Goal: Task Accomplishment & Management: Use online tool/utility

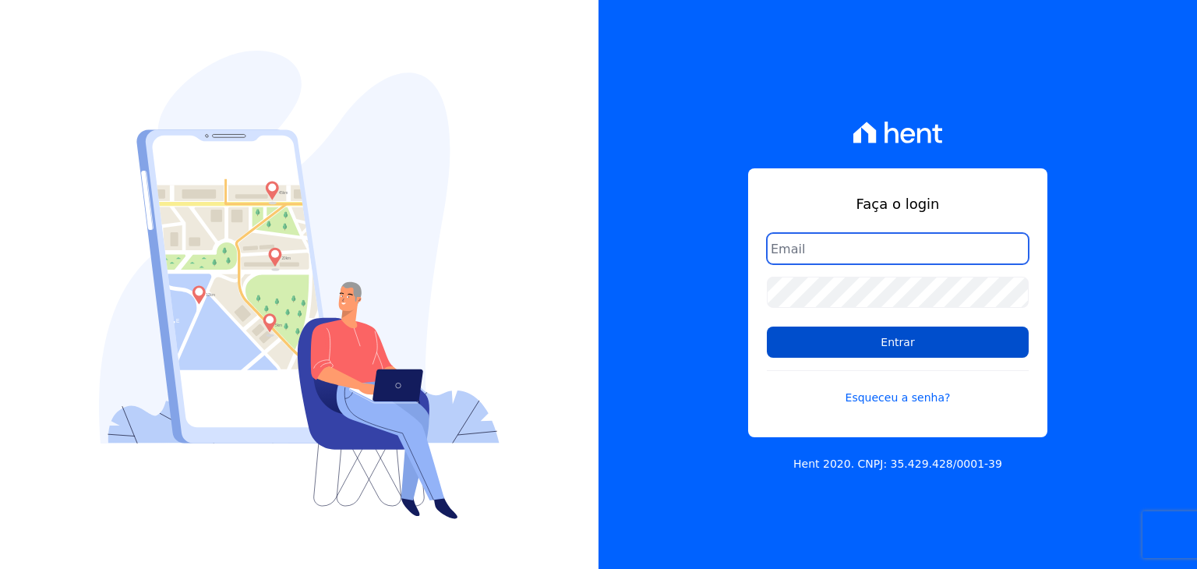
type input "guilherme.farias@priori.com.vc"
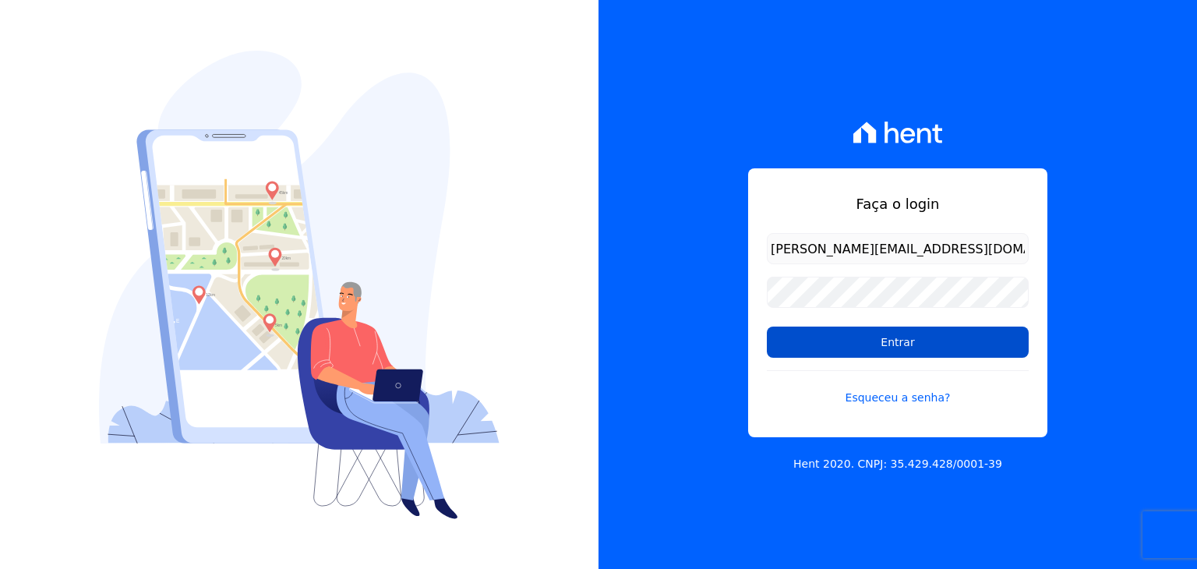
click at [825, 348] on input "Entrar" at bounding box center [898, 342] width 262 height 31
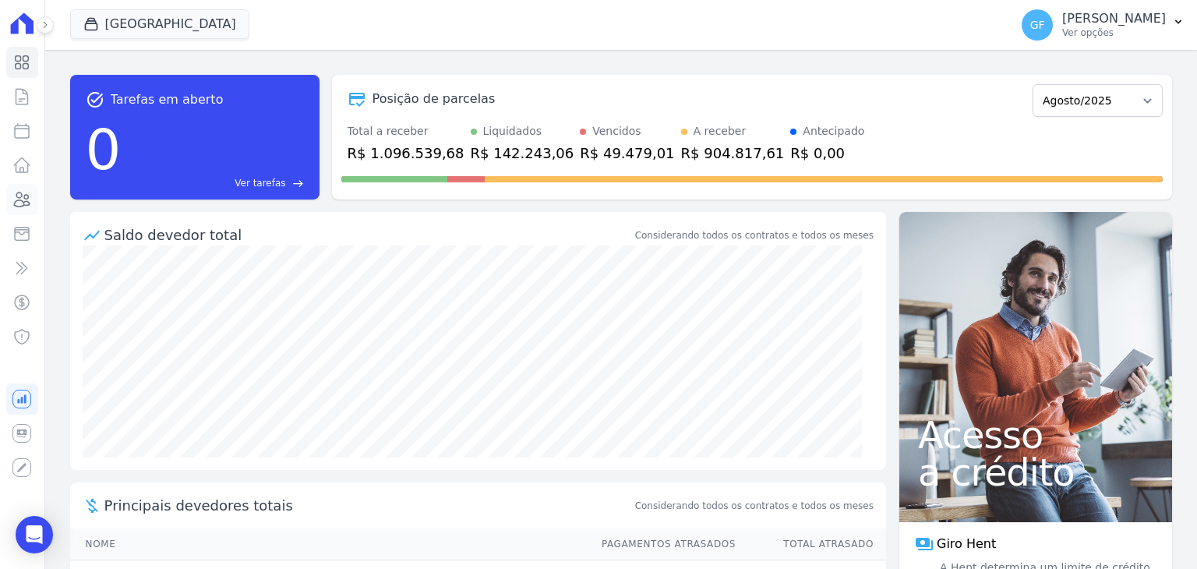
drag, startPoint x: 17, startPoint y: 205, endPoint x: 101, endPoint y: 104, distance: 131.8
click at [17, 205] on icon at bounding box center [21, 199] width 19 height 19
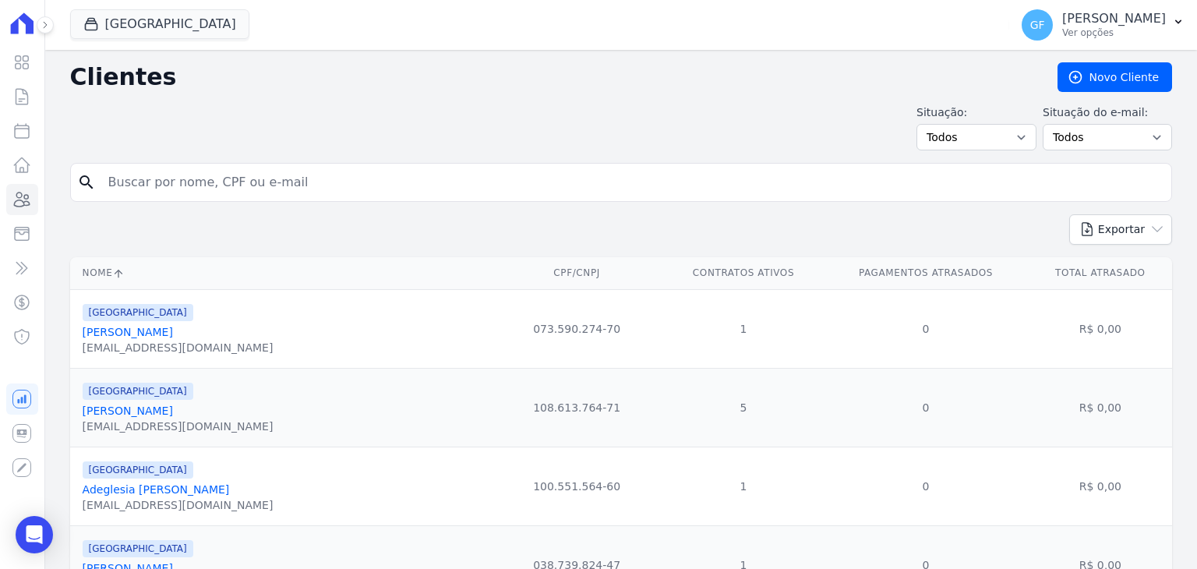
click at [272, 175] on input "search" at bounding box center [632, 182] width 1066 height 31
paste input "Charlene Oliveira de Souza"
type input "Charlene Oliveira de Souza"
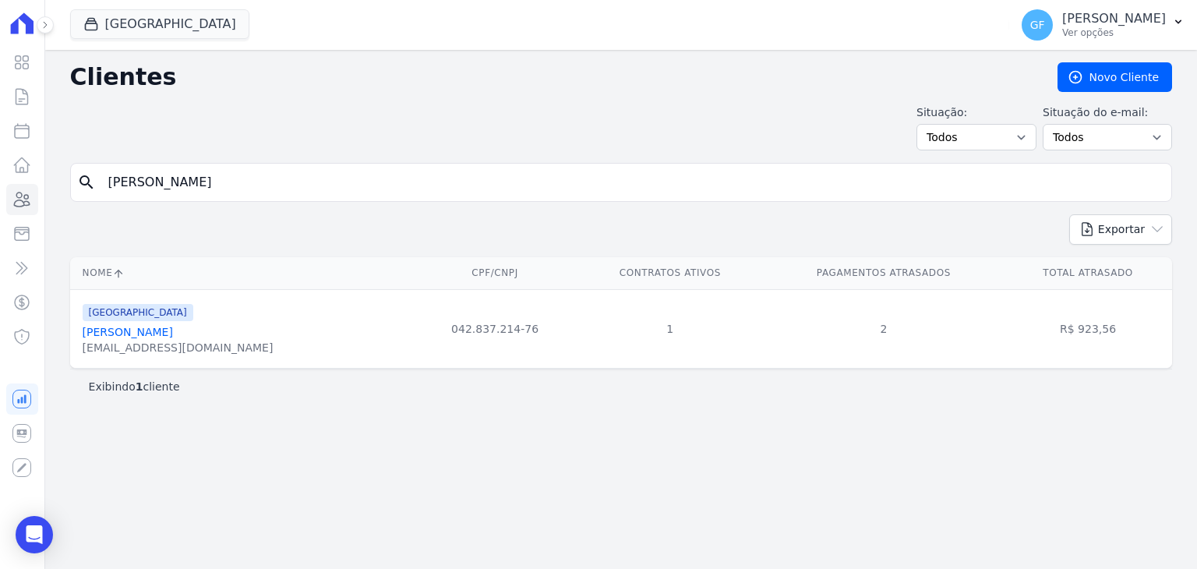
click at [190, 340] on div "charlene1depaula@gmail.com" at bounding box center [178, 348] width 191 height 16
click at [173, 338] on link "Charlene Oliveira De Souza" at bounding box center [128, 332] width 90 height 12
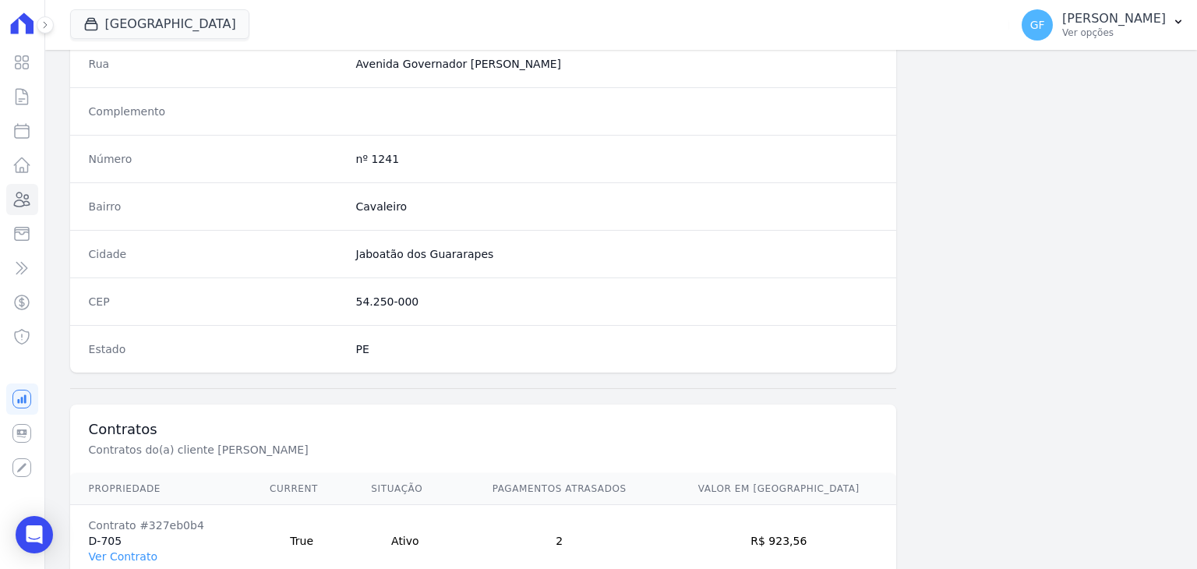
scroll to position [885, 0]
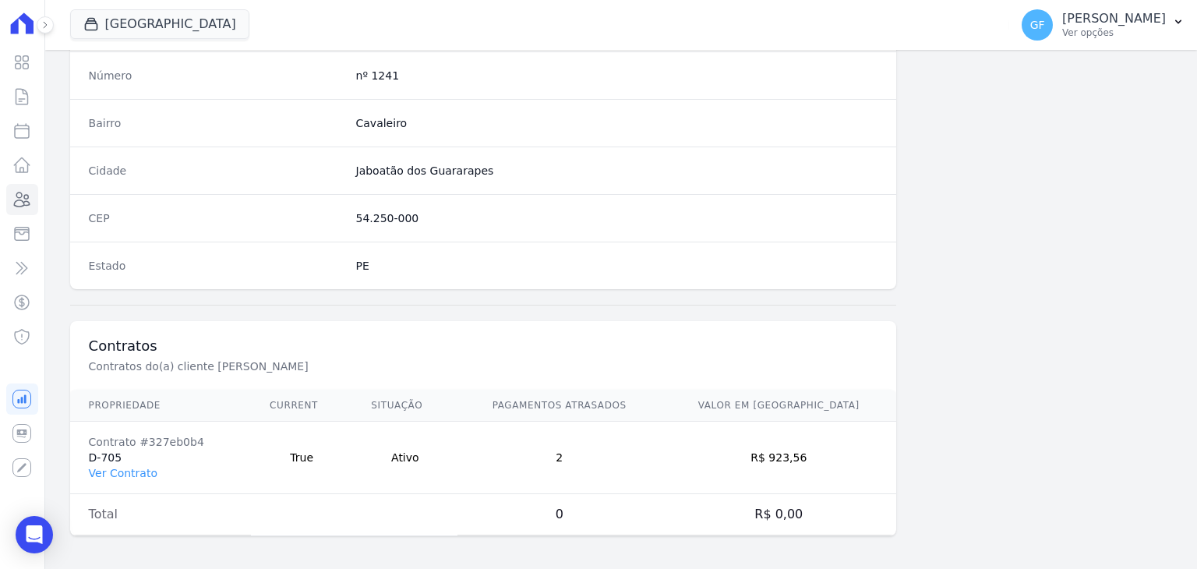
click at [135, 477] on td "Contrato #327eb0b4 D-705 Ver Contrato" at bounding box center [161, 458] width 182 height 72
click at [136, 469] on link "Ver Contrato" at bounding box center [123, 473] width 69 height 12
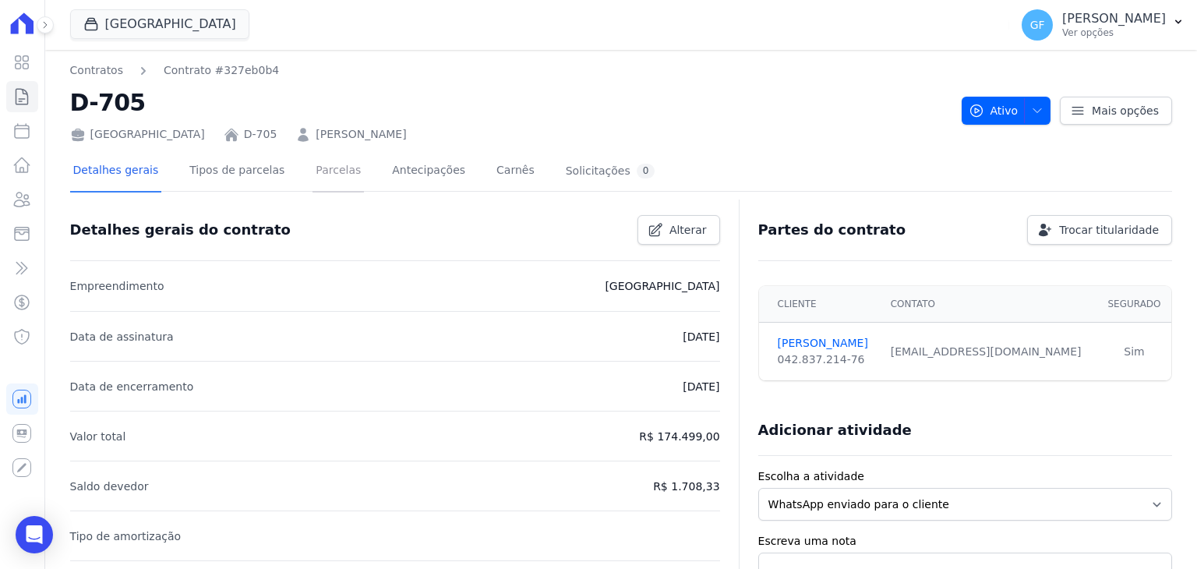
click at [313, 157] on link "Parcelas" at bounding box center [338, 171] width 51 height 41
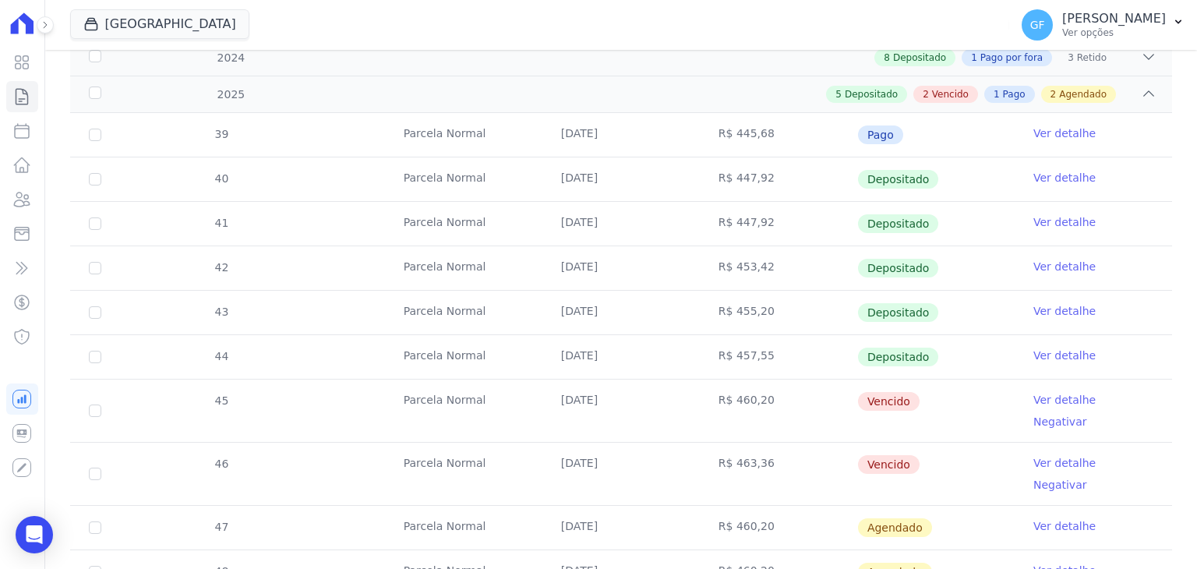
scroll to position [390, 0]
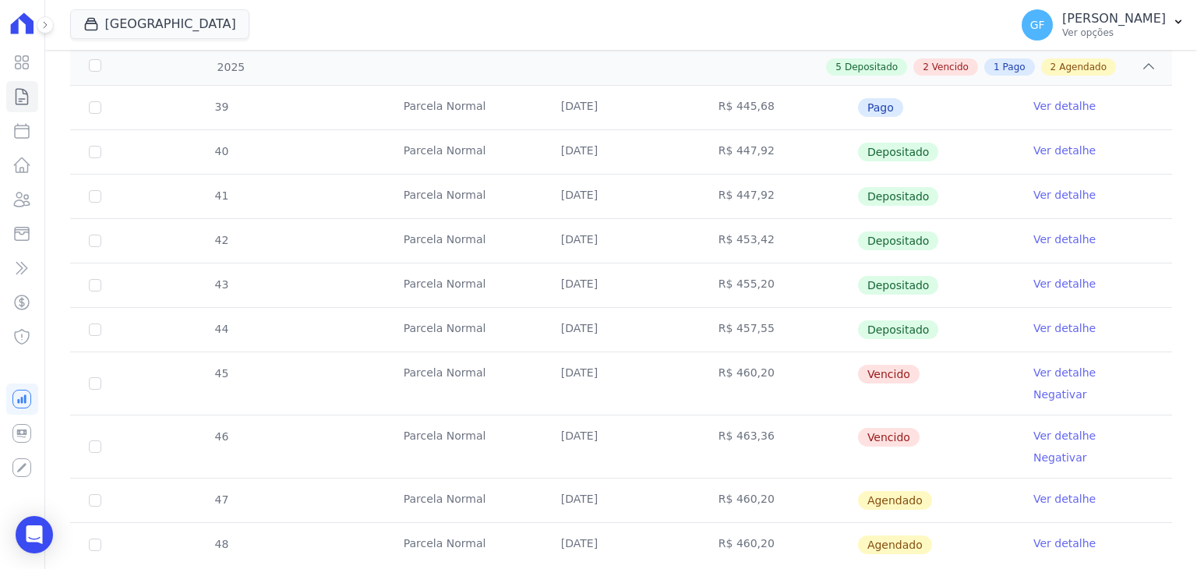
drag, startPoint x: 543, startPoint y: 373, endPoint x: 932, endPoint y: 419, distance: 392.5
click at [922, 419] on tbody "39 Parcela Normal 10/01/2025 R$ 445,68 Pago Ver detalhe 40 Parcela Normal 10/02…" at bounding box center [621, 326] width 1102 height 481
click at [990, 366] on td "Vencido" at bounding box center [936, 383] width 157 height 62
click at [1041, 366] on link "Ver detalhe" at bounding box center [1065, 373] width 62 height 16
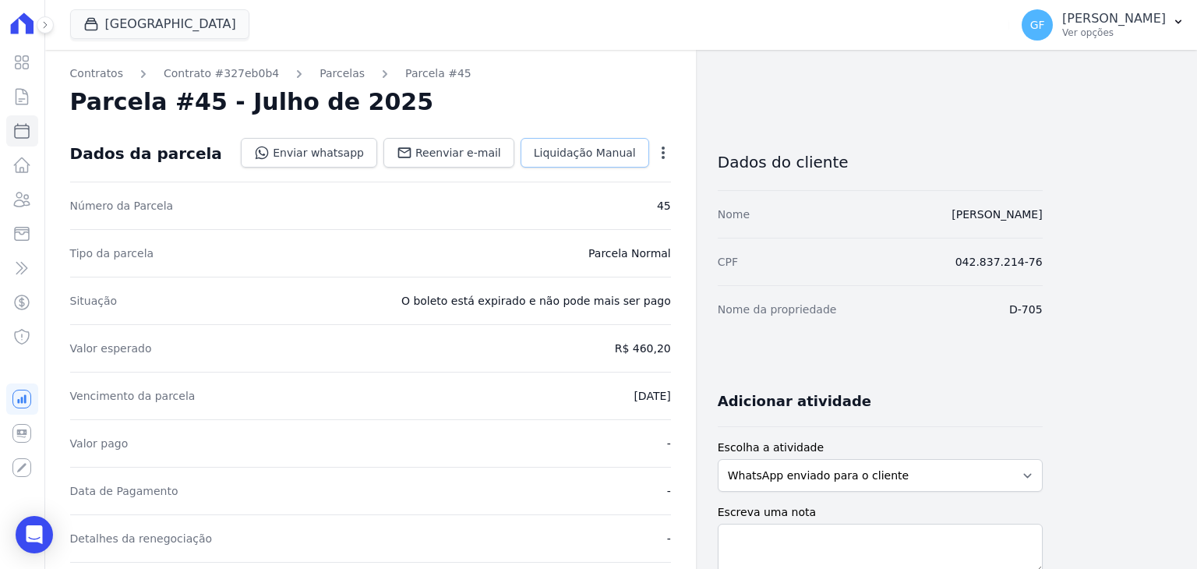
click at [568, 151] on span "Liquidação Manual" at bounding box center [585, 153] width 102 height 16
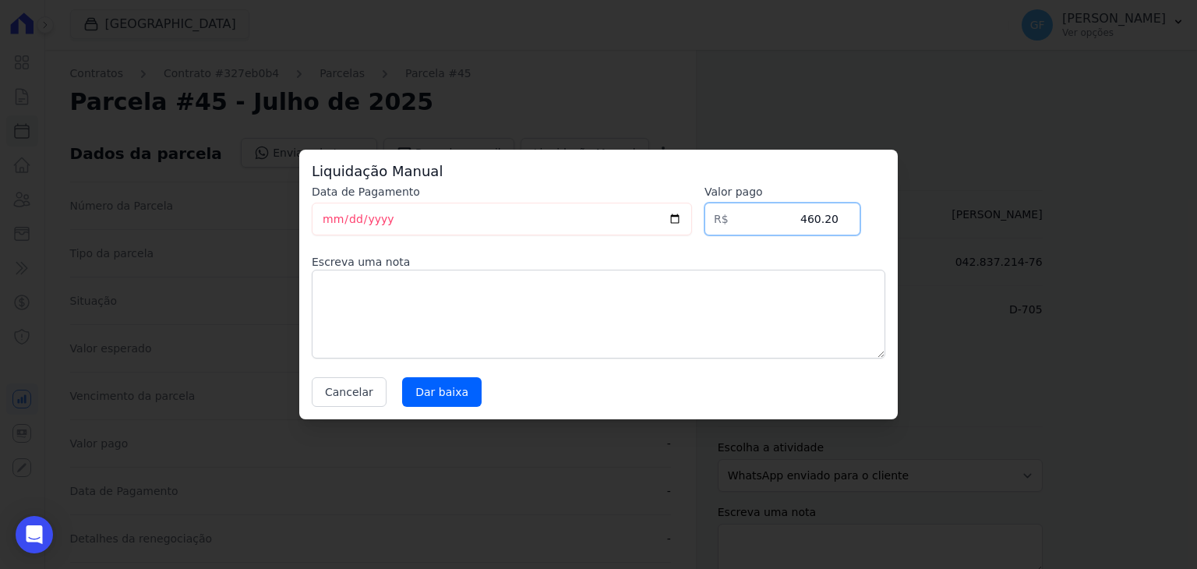
drag, startPoint x: 784, startPoint y: 215, endPoint x: 889, endPoint y: 215, distance: 104.5
click at [889, 215] on div "Liquidação Manual Data de Pagamento 2025-08-28 Valor pago R$ 460.20 Escreva uma…" at bounding box center [598, 285] width 599 height 270
type input "480.04"
click at [330, 224] on input "[DATE]" at bounding box center [502, 219] width 380 height 33
type input "2025-08-27"
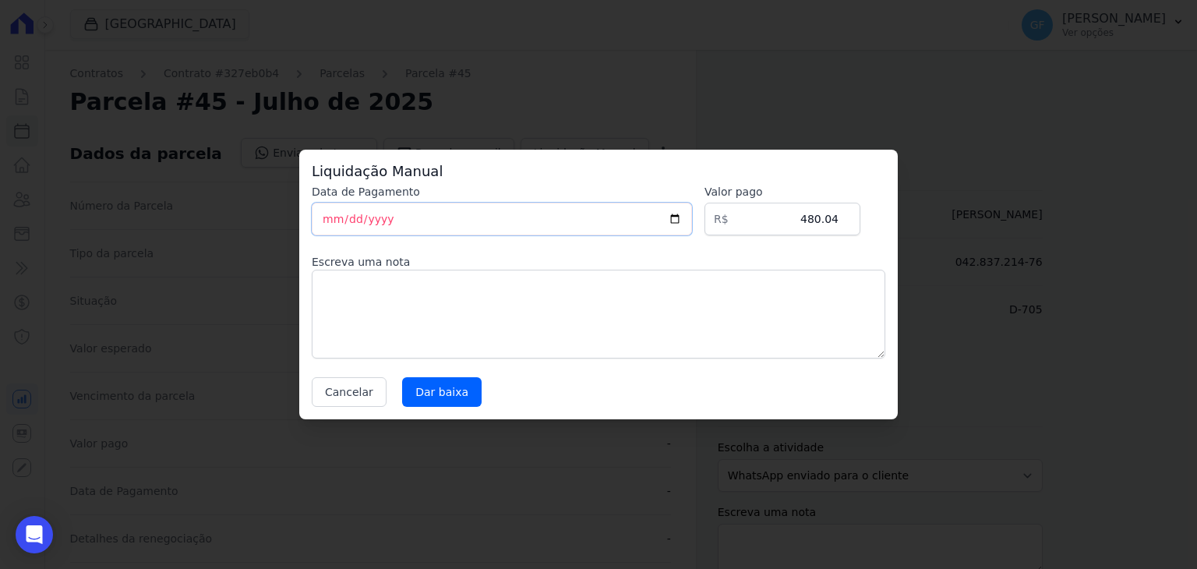
type input "2025-08-27"
click at [448, 406] on div "Liquidação Manual Data de Pagamento 2025-08-27 Valor pago R$ 480.04 Escreva uma…" at bounding box center [598, 285] width 599 height 270
drag, startPoint x: 448, startPoint y: 391, endPoint x: 458, endPoint y: 395, distance: 11.2
click at [448, 391] on input "Dar baixa" at bounding box center [442, 392] width 80 height 30
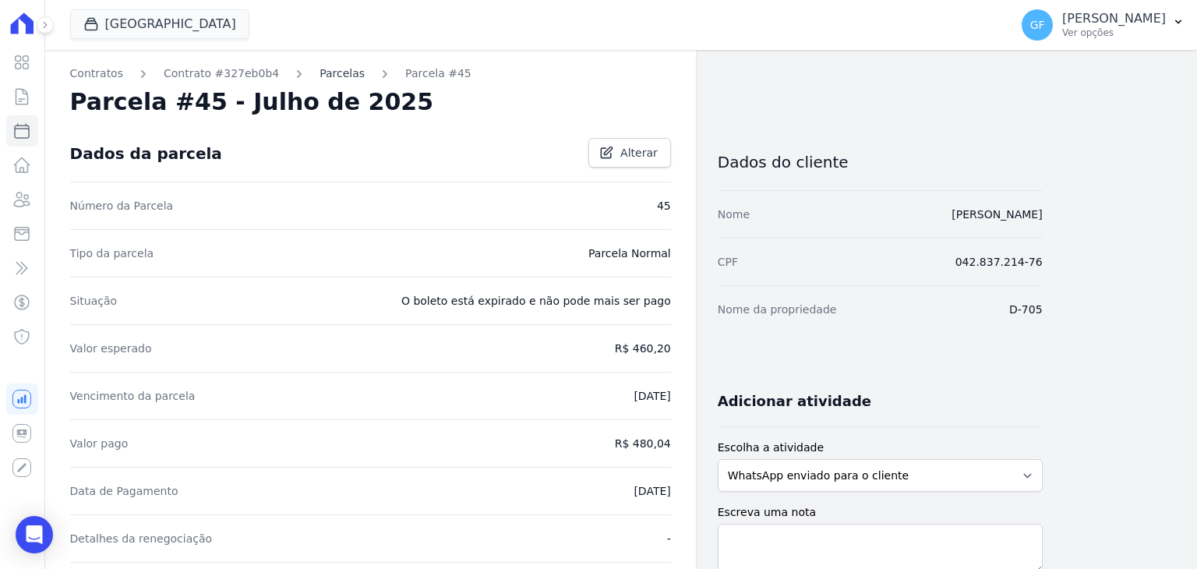
click at [320, 72] on link "Parcelas" at bounding box center [342, 73] width 45 height 16
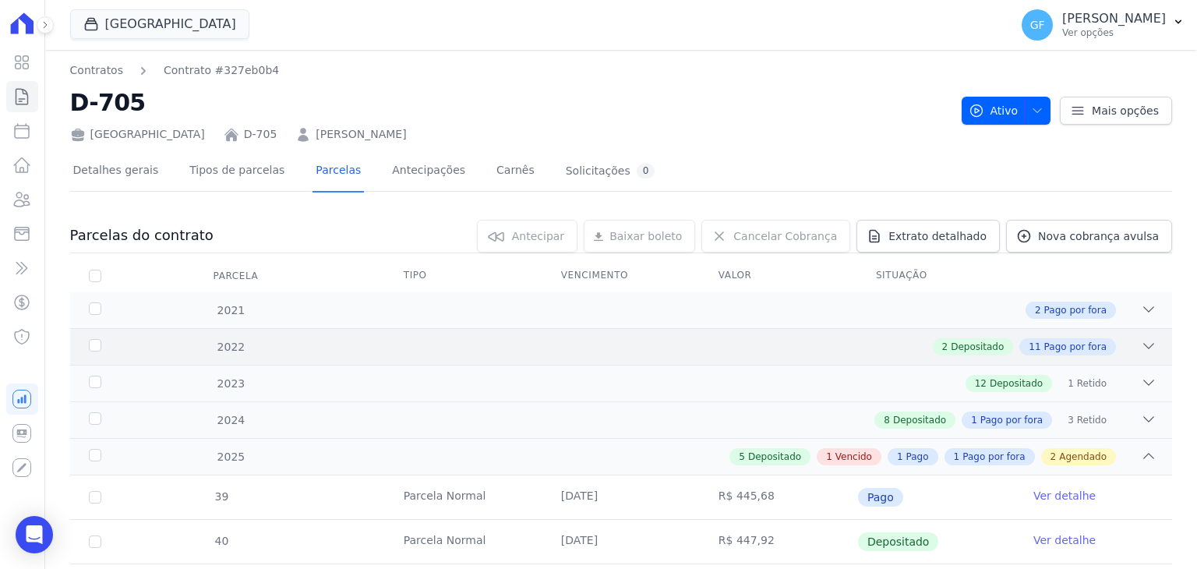
scroll to position [394, 0]
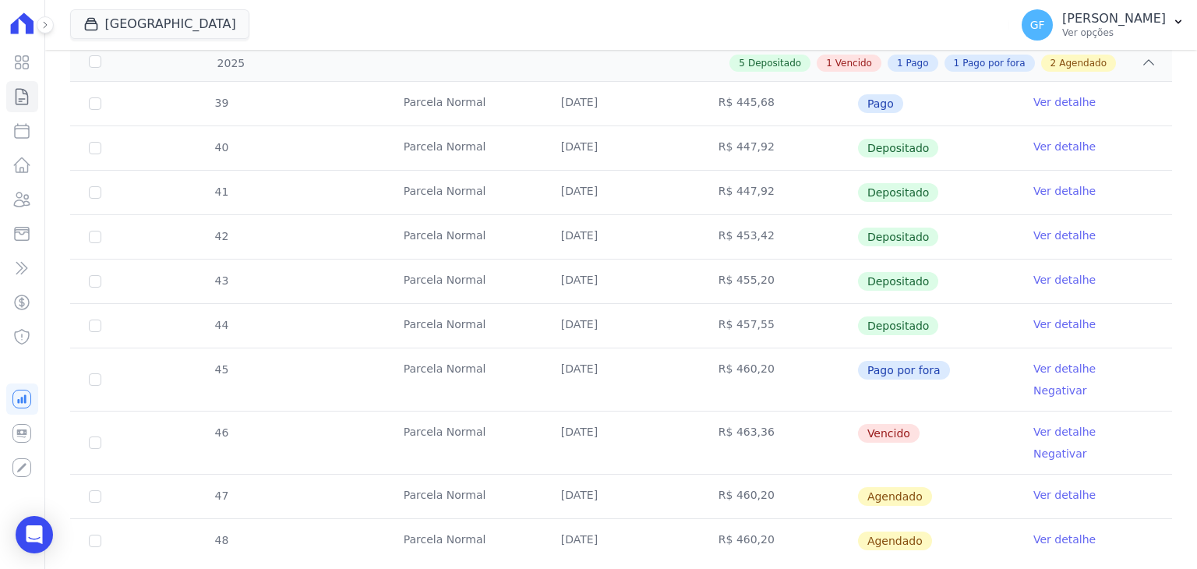
click at [1015, 412] on td "Ver detalhe Negativar" at bounding box center [1093, 443] width 157 height 62
click at [1034, 424] on link "Ver detalhe" at bounding box center [1065, 432] width 62 height 16
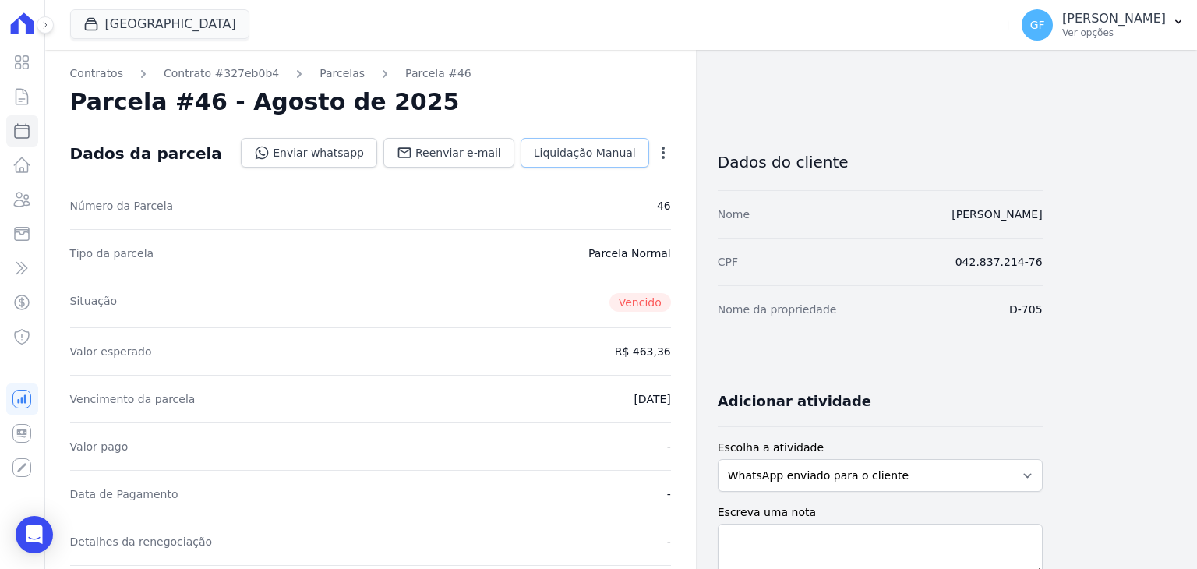
click at [579, 160] on span "Liquidação Manual" at bounding box center [585, 153] width 102 height 16
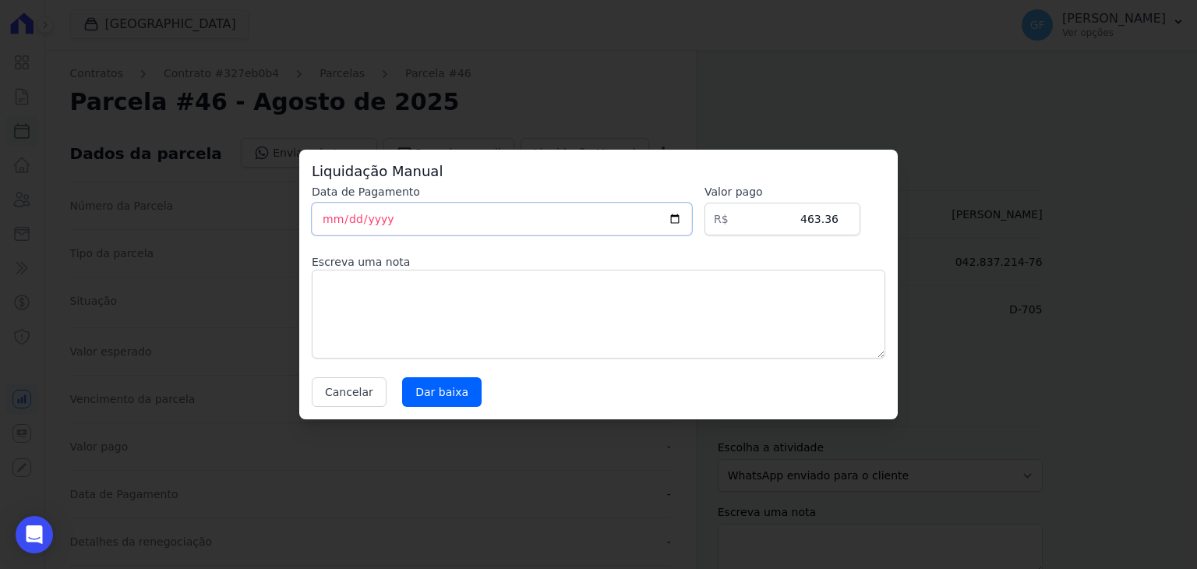
click at [332, 222] on input "[DATE]" at bounding box center [502, 219] width 380 height 33
type input "2025-08-27"
click at [430, 387] on input "Dar baixa" at bounding box center [442, 392] width 80 height 30
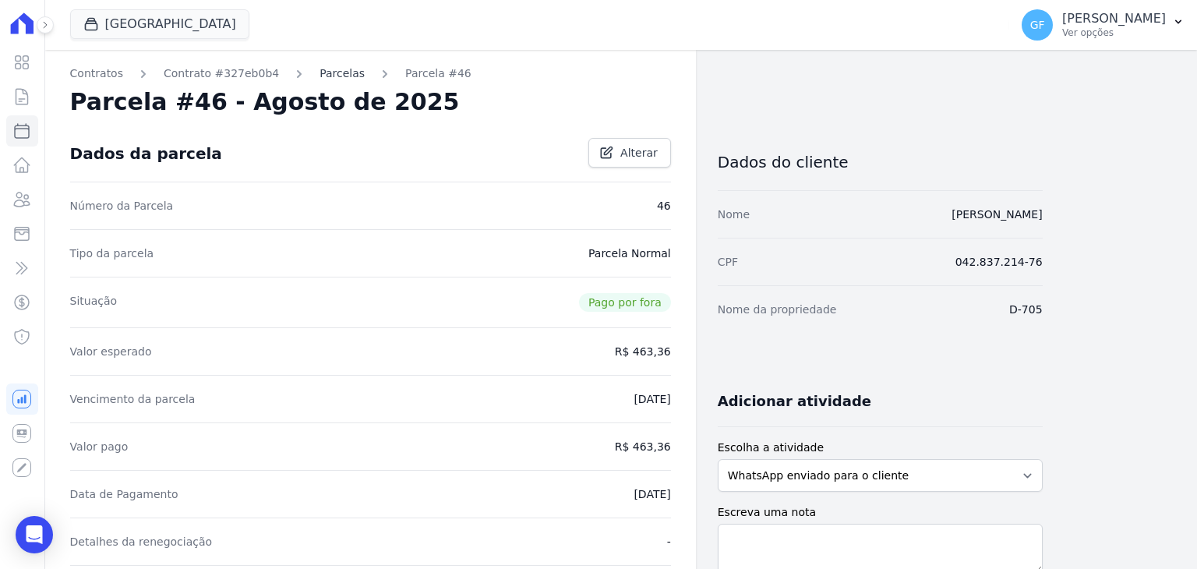
click at [320, 76] on link "Parcelas" at bounding box center [342, 73] width 45 height 16
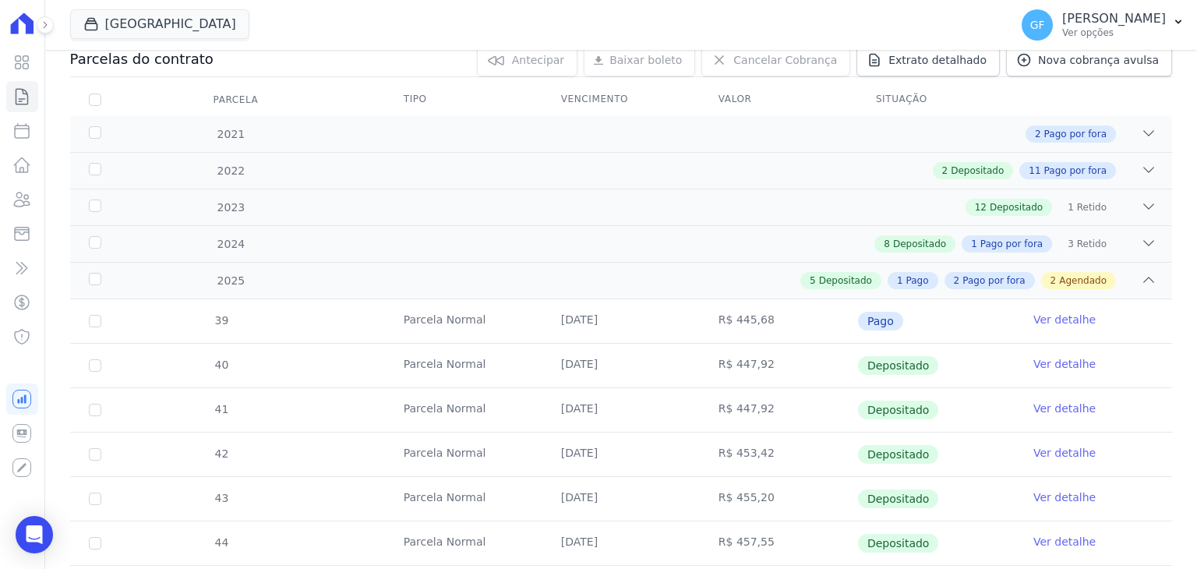
scroll to position [394, 0]
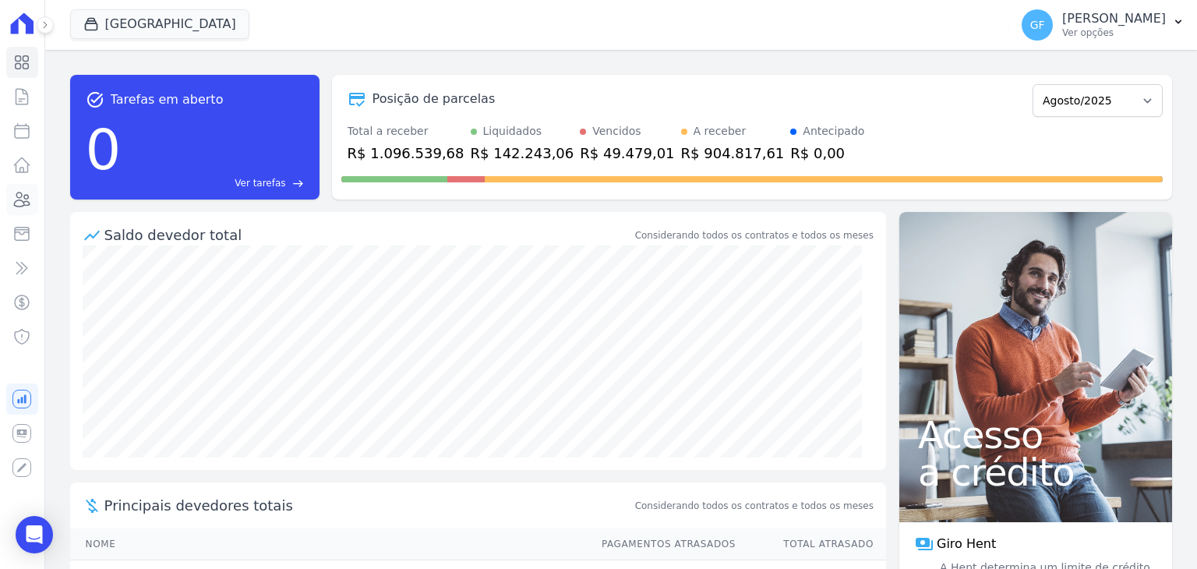
click at [27, 206] on icon at bounding box center [21, 199] width 19 height 19
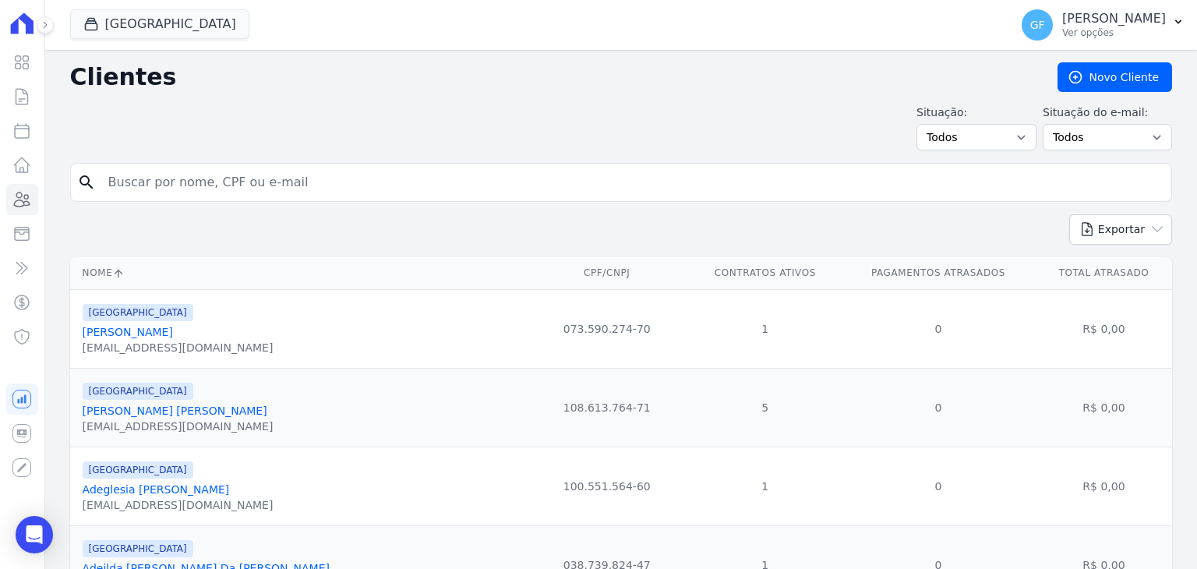
click at [219, 183] on input "search" at bounding box center [632, 182] width 1066 height 31
paste input "Rodrigo Vieira de Melo Militão"
type input "Rodrigo Vieira de Melo Militão"
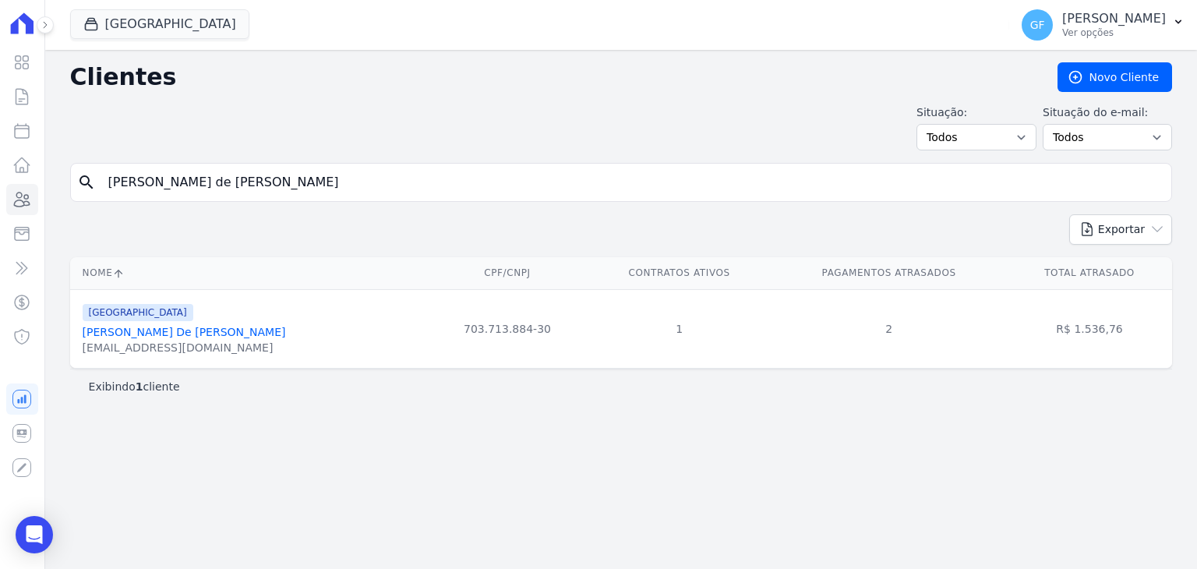
click at [207, 338] on link "[PERSON_NAME]" at bounding box center [184, 332] width 203 height 12
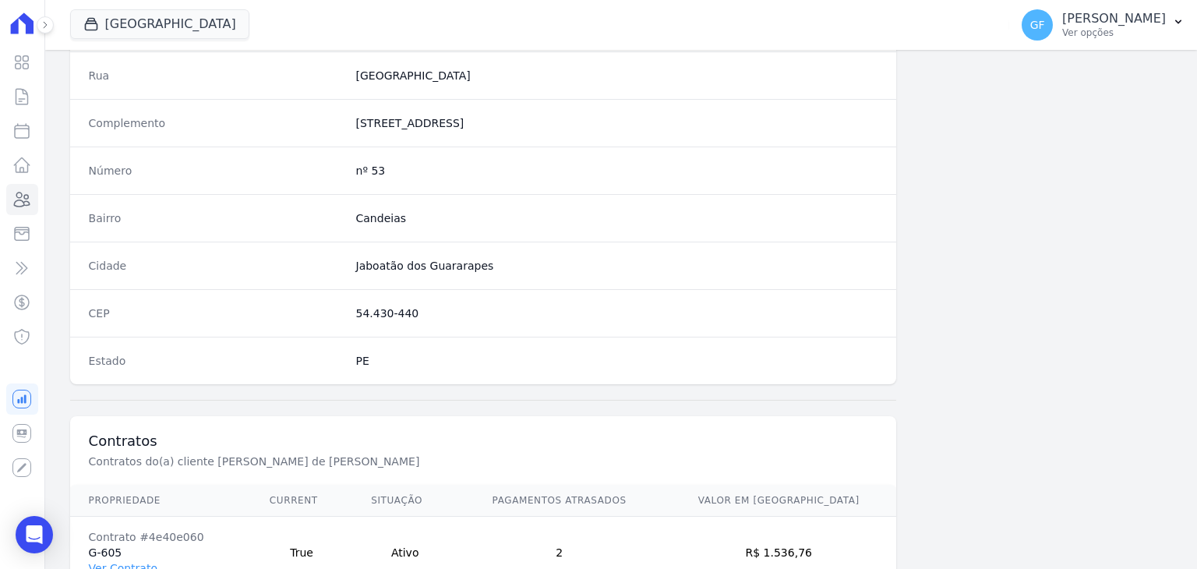
scroll to position [885, 0]
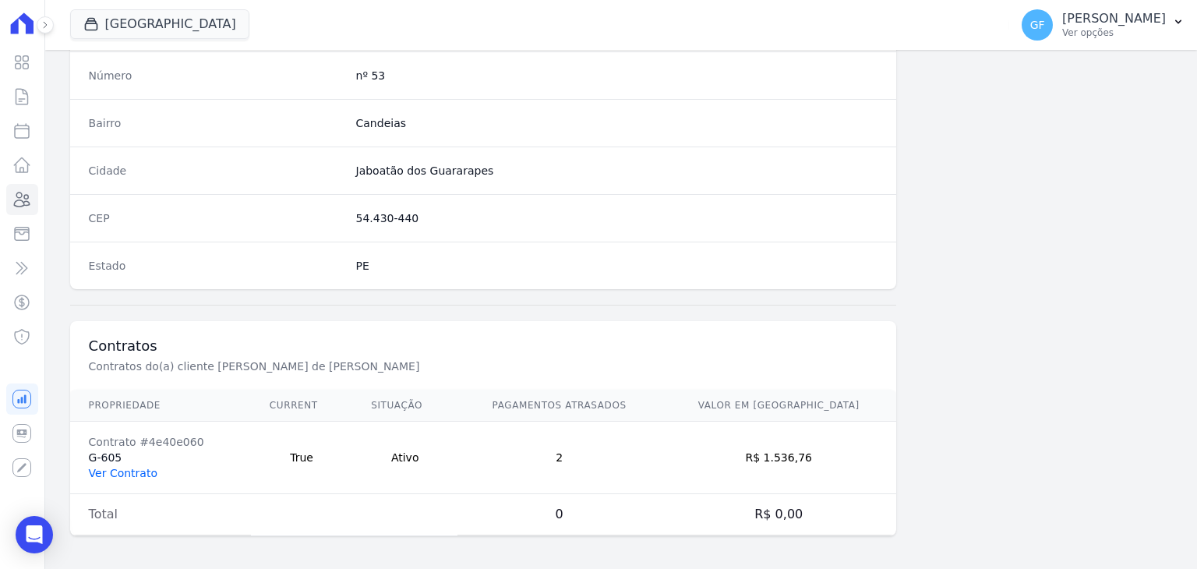
click at [131, 475] on link "Ver Contrato" at bounding box center [123, 473] width 69 height 12
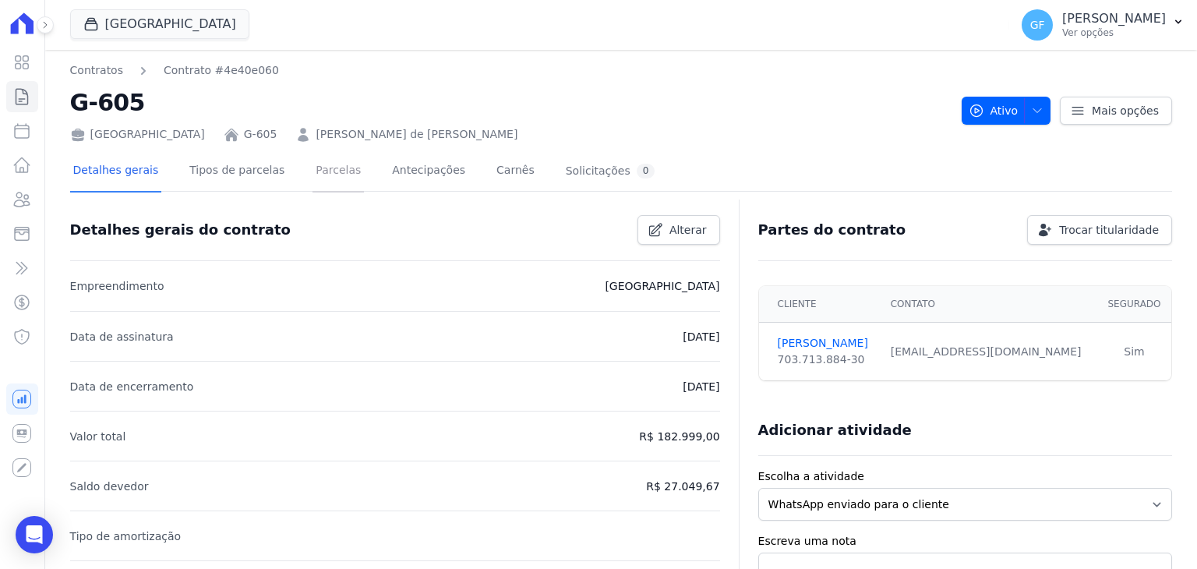
click at [334, 170] on link "Parcelas" at bounding box center [338, 171] width 51 height 41
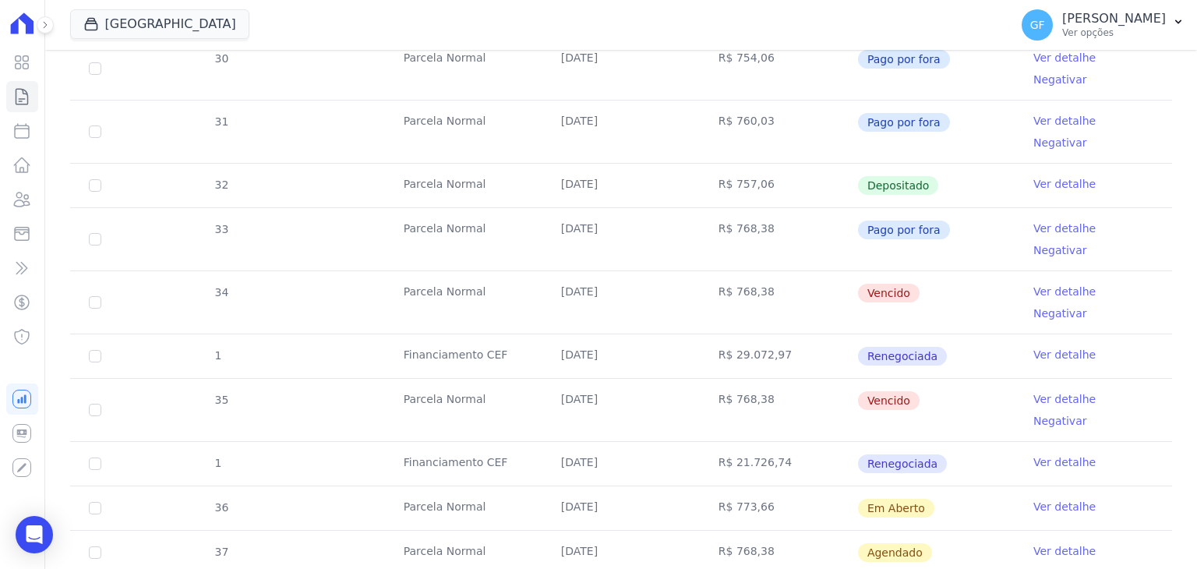
scroll to position [546, 0]
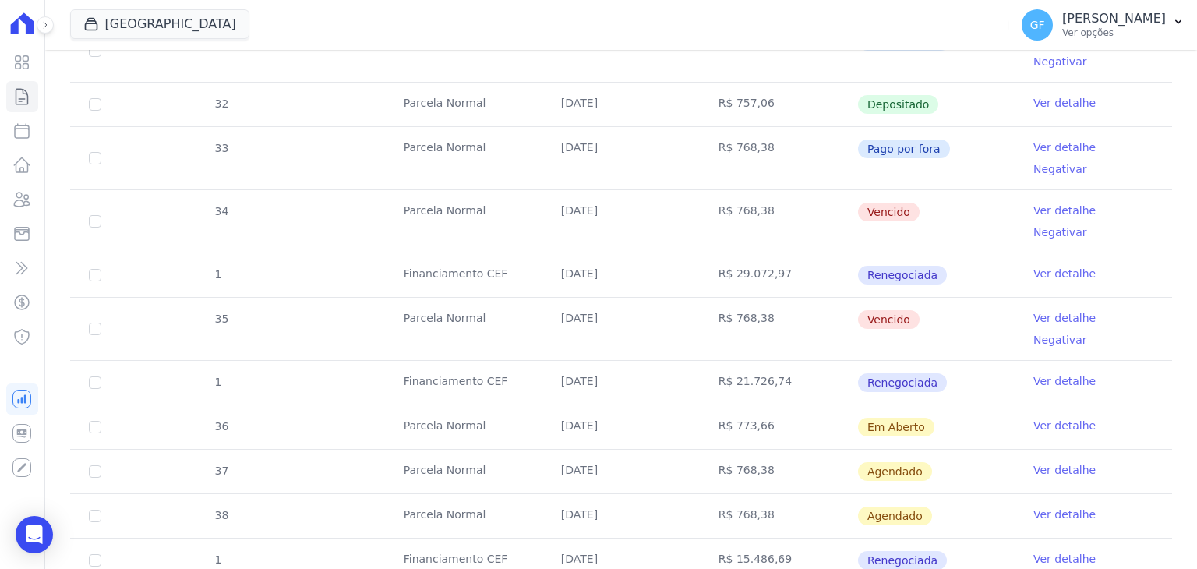
drag, startPoint x: 550, startPoint y: 140, endPoint x: 815, endPoint y: 140, distance: 264.3
click at [815, 189] on tr "34 Parcela Normal 30/06/2025 R$ 768,38 Vencido Ver detalhe Negativar" at bounding box center [621, 220] width 1102 height 63
click at [943, 190] on td "Vencido" at bounding box center [936, 221] width 157 height 62
click at [1034, 203] on link "Ver detalhe" at bounding box center [1065, 211] width 62 height 16
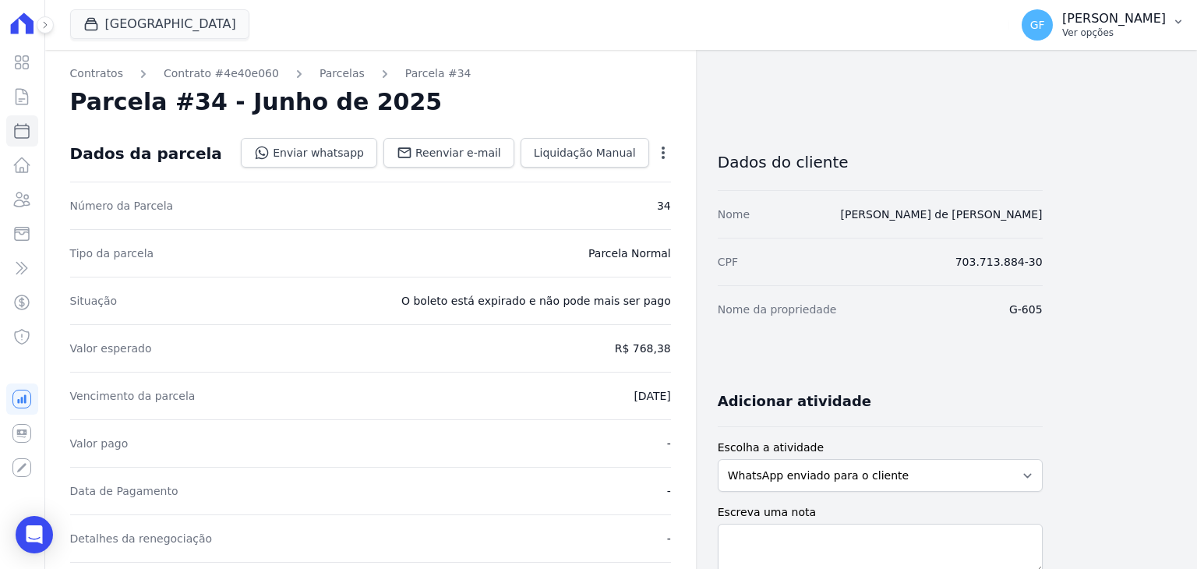
click at [1119, 24] on p "[PERSON_NAME]" at bounding box center [1115, 19] width 104 height 16
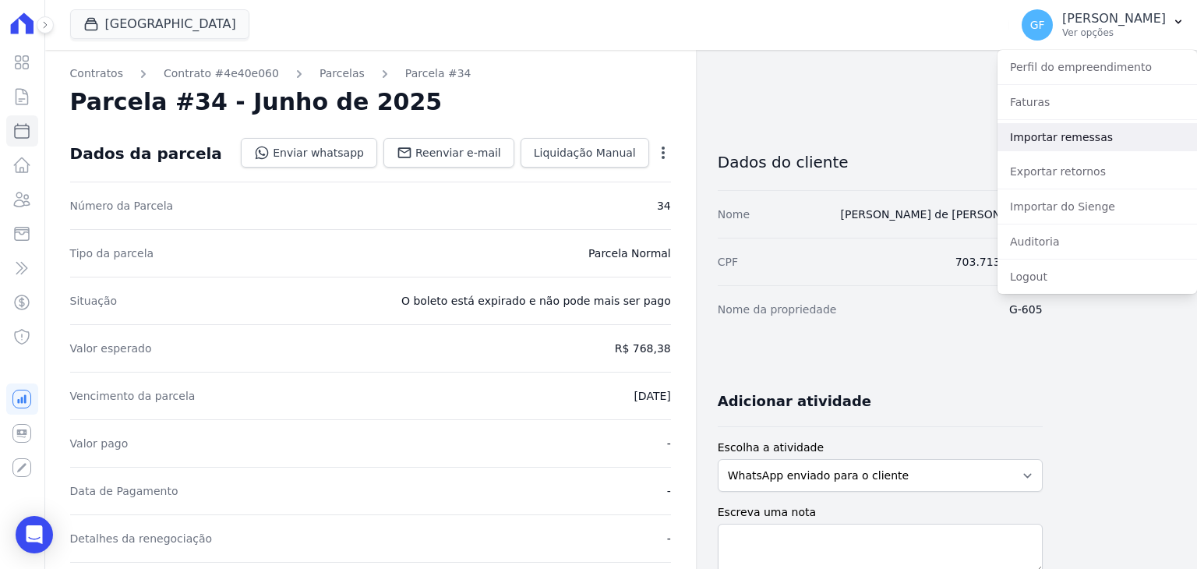
click at [1031, 138] on link "Importar remessas" at bounding box center [1098, 137] width 200 height 28
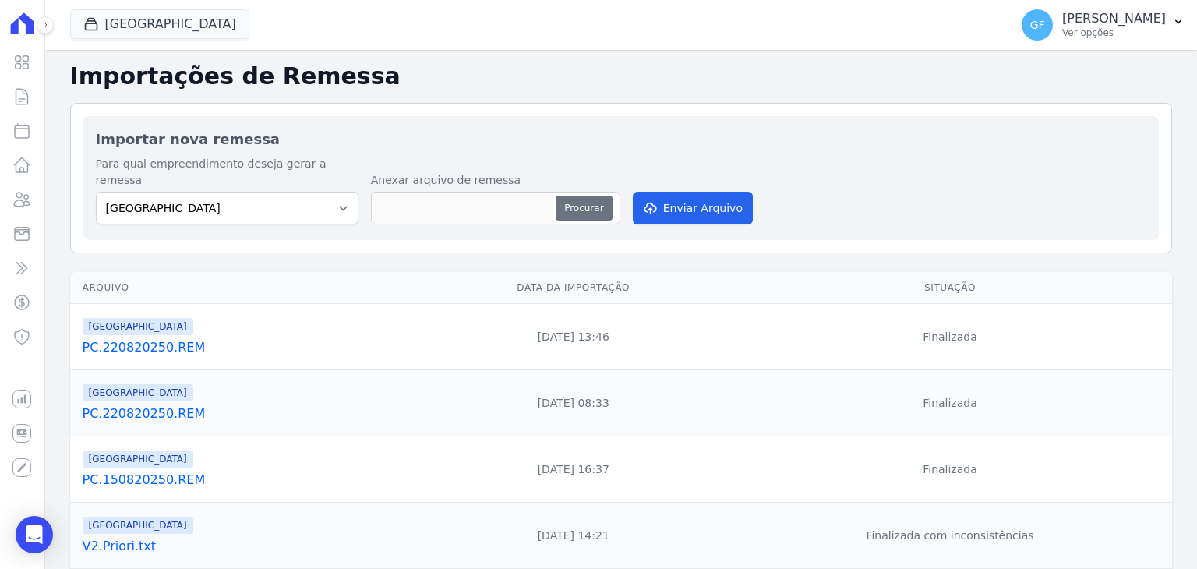
click at [596, 196] on button "Procurar" at bounding box center [584, 208] width 56 height 25
type input "PC.280820250.REM"
click at [670, 200] on button "Enviar Arquivo" at bounding box center [693, 208] width 120 height 33
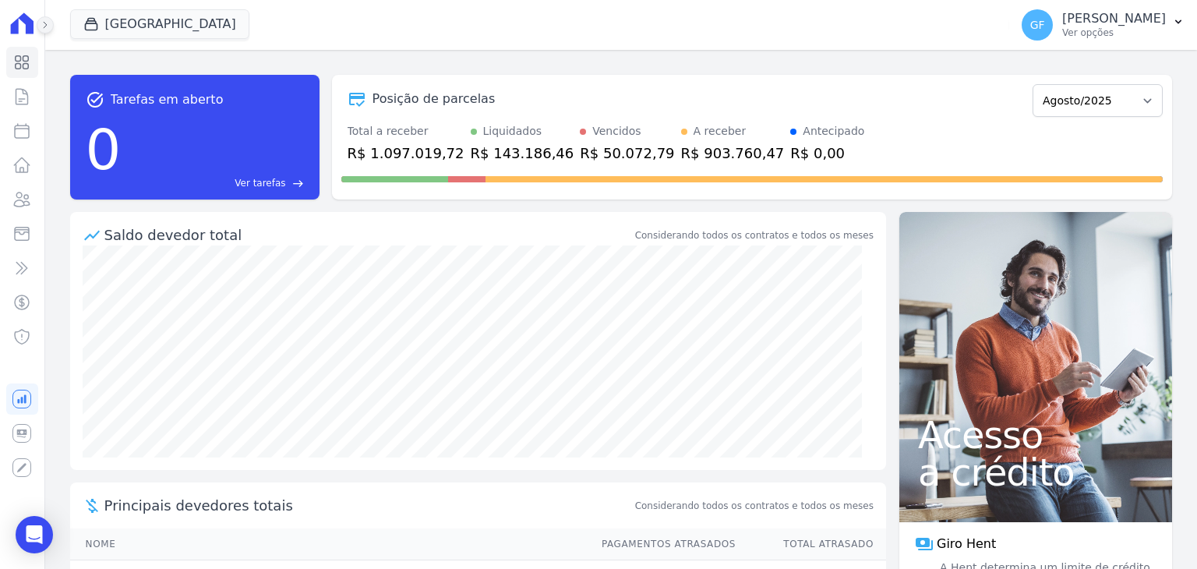
click at [50, 26] on button at bounding box center [45, 24] width 17 height 17
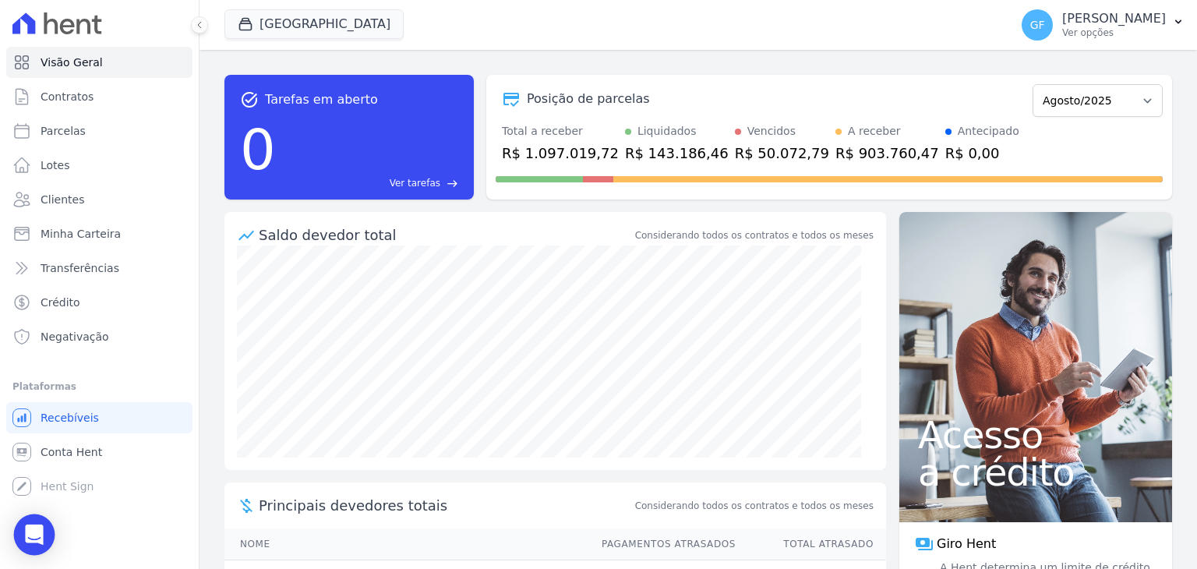
click at [44, 539] on div "Open Intercom Messenger" at bounding box center [34, 535] width 41 height 41
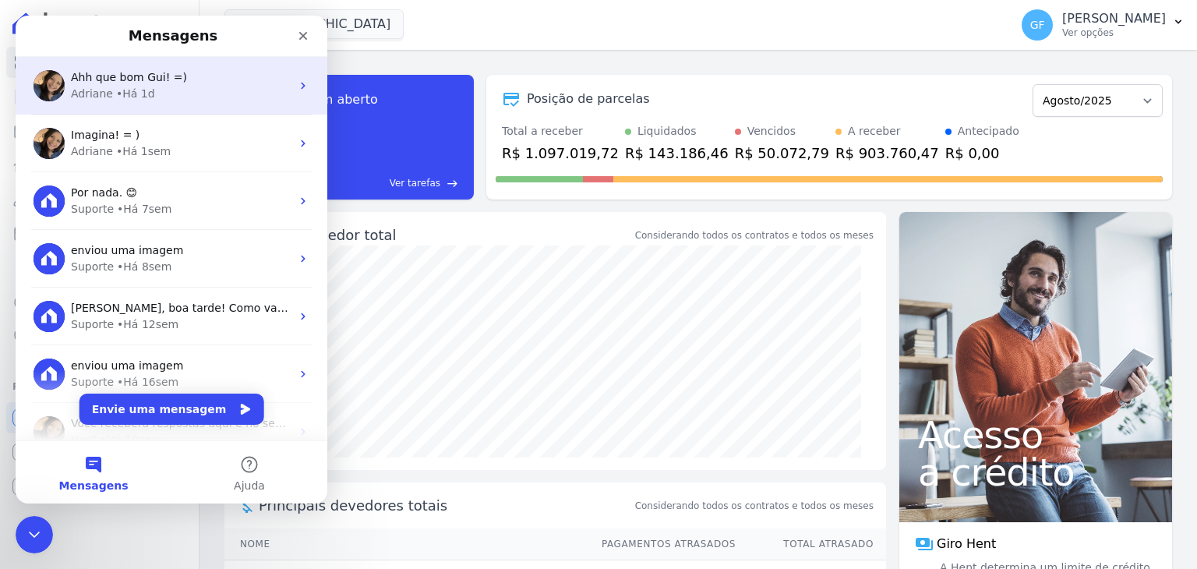
click at [173, 99] on div "Adriane • Há 1d" at bounding box center [181, 94] width 220 height 16
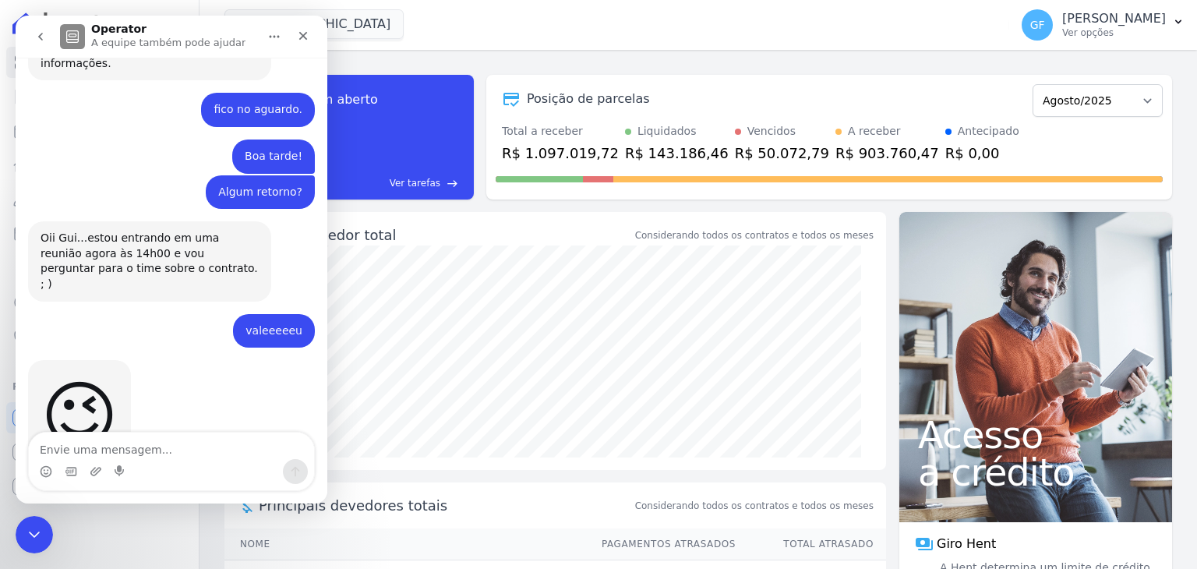
click at [140, 444] on textarea "Envie uma mensagem..." at bounding box center [171, 446] width 285 height 27
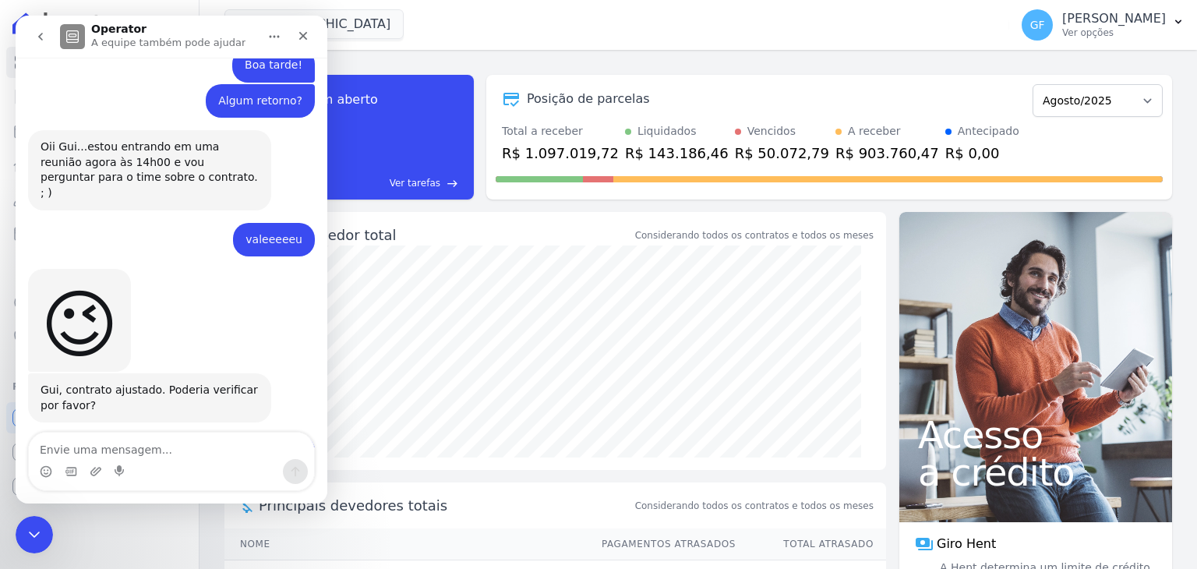
scroll to position [3278, 0]
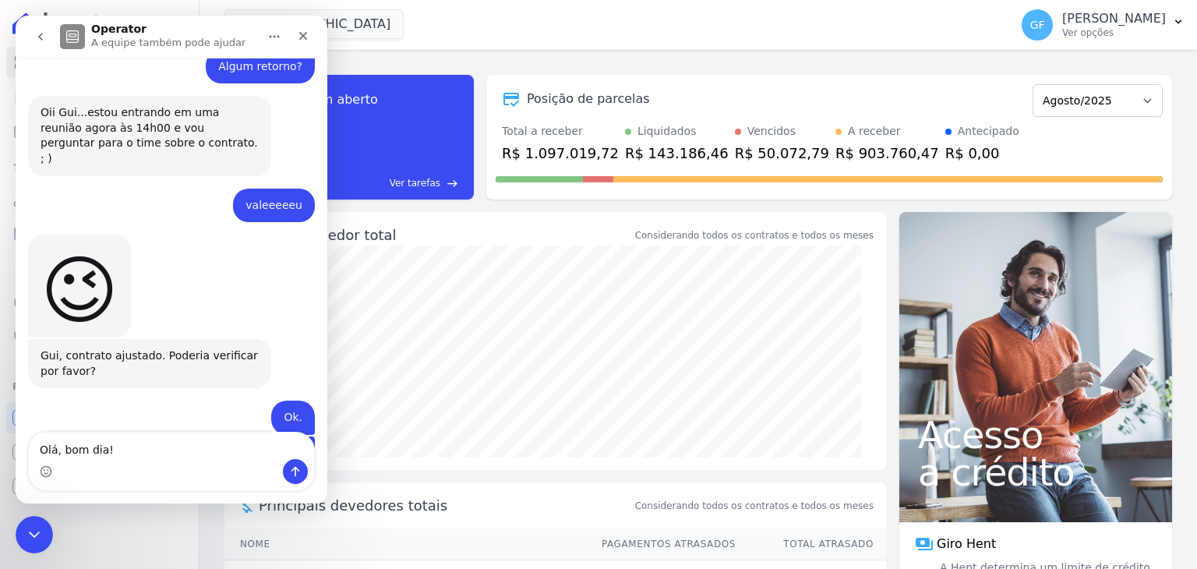
type textarea "Olá, bom dia!"
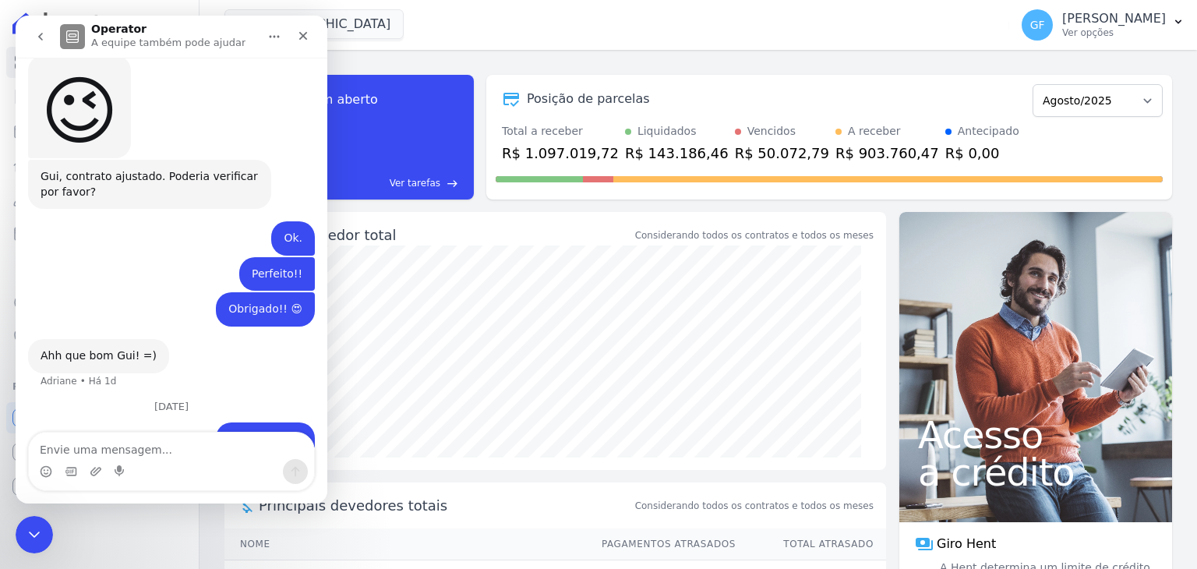
scroll to position [3469, 0]
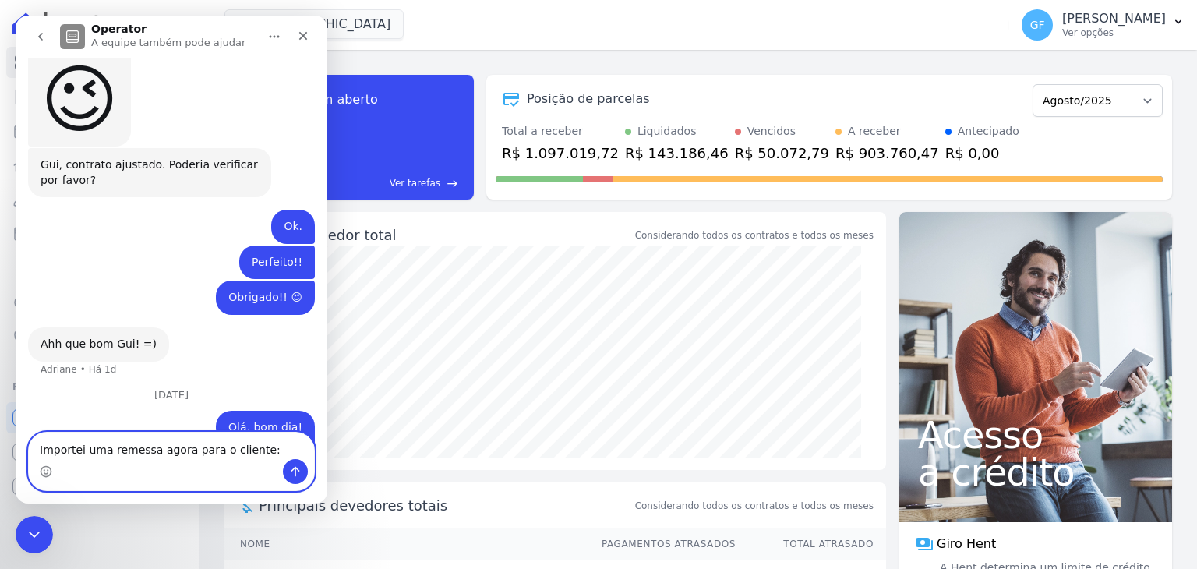
paste textarea "[PERSON_NAME]"
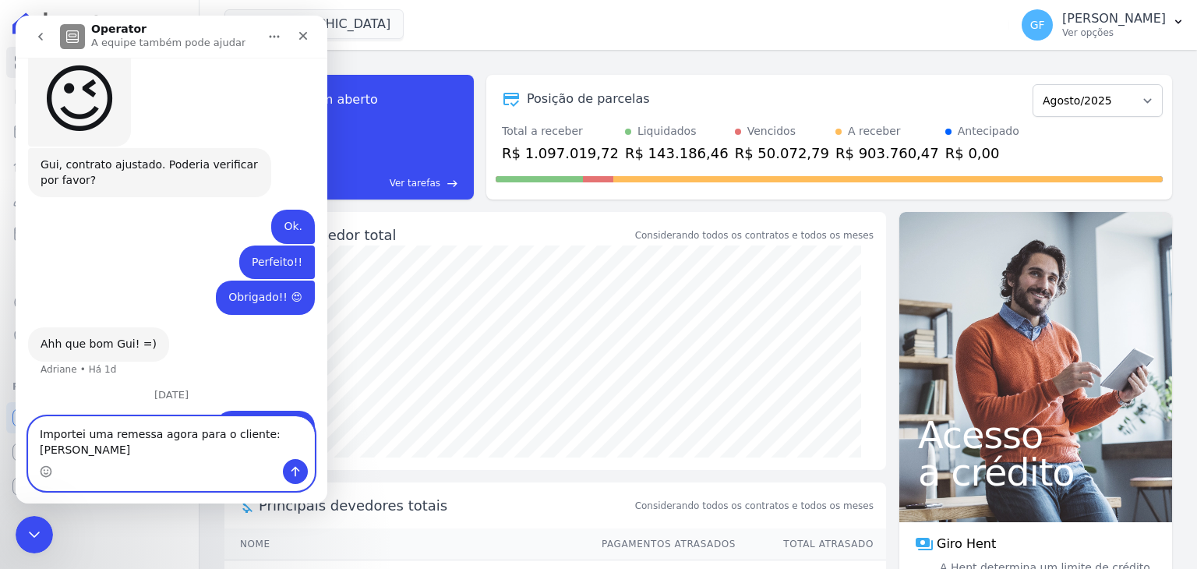
scroll to position [3485, 0]
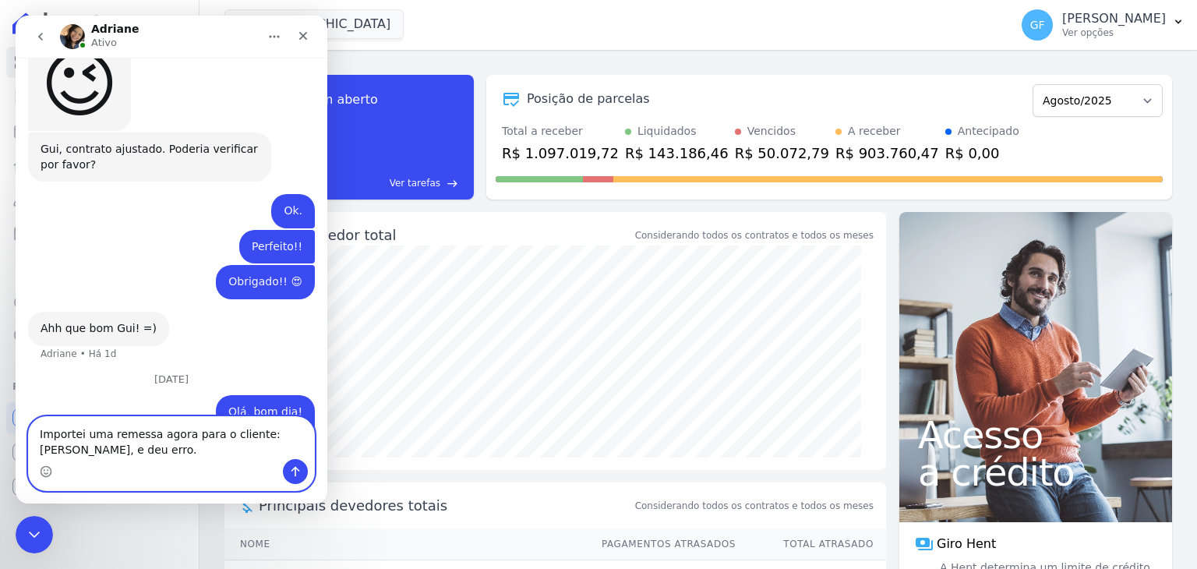
type textarea "Importei uma remessa agora para o cliente: [PERSON_NAME], e deu erro."
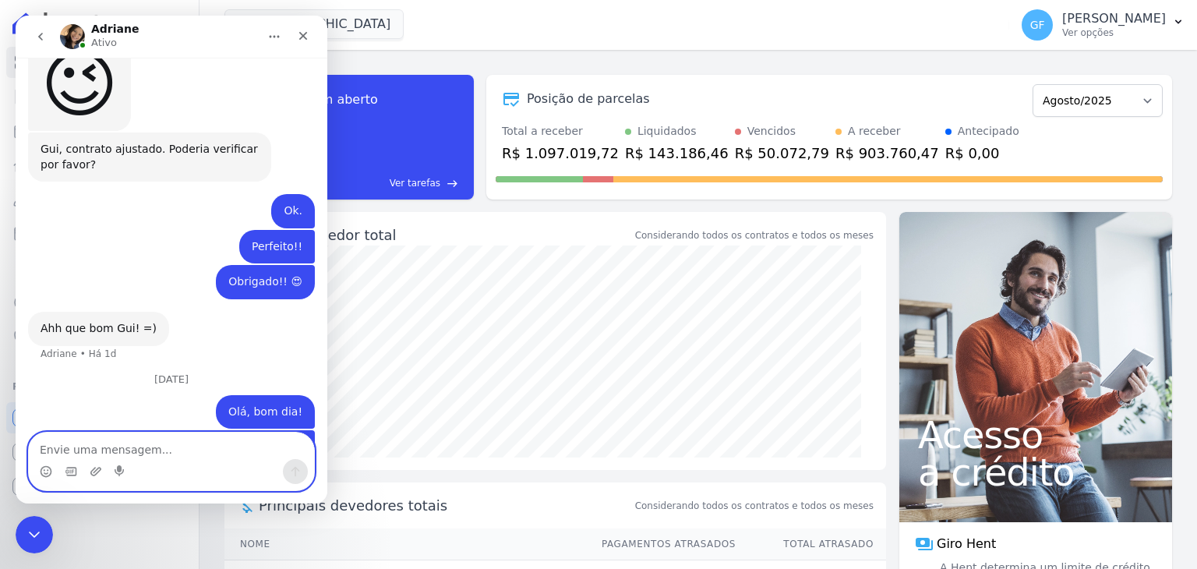
scroll to position [3520, 0]
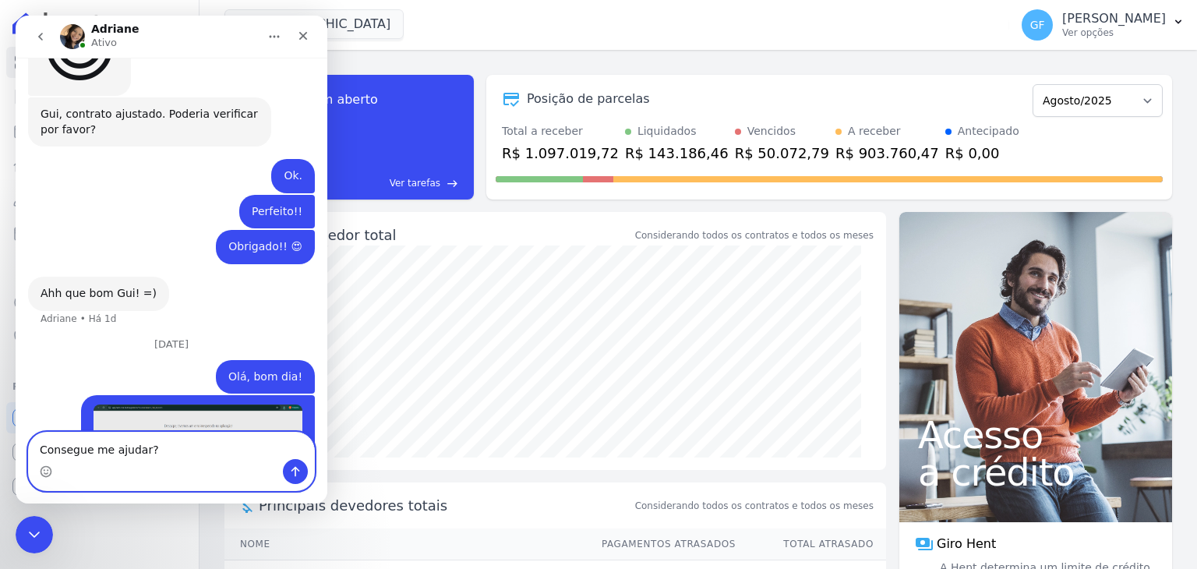
type textarea "Consegue me ajudar?"
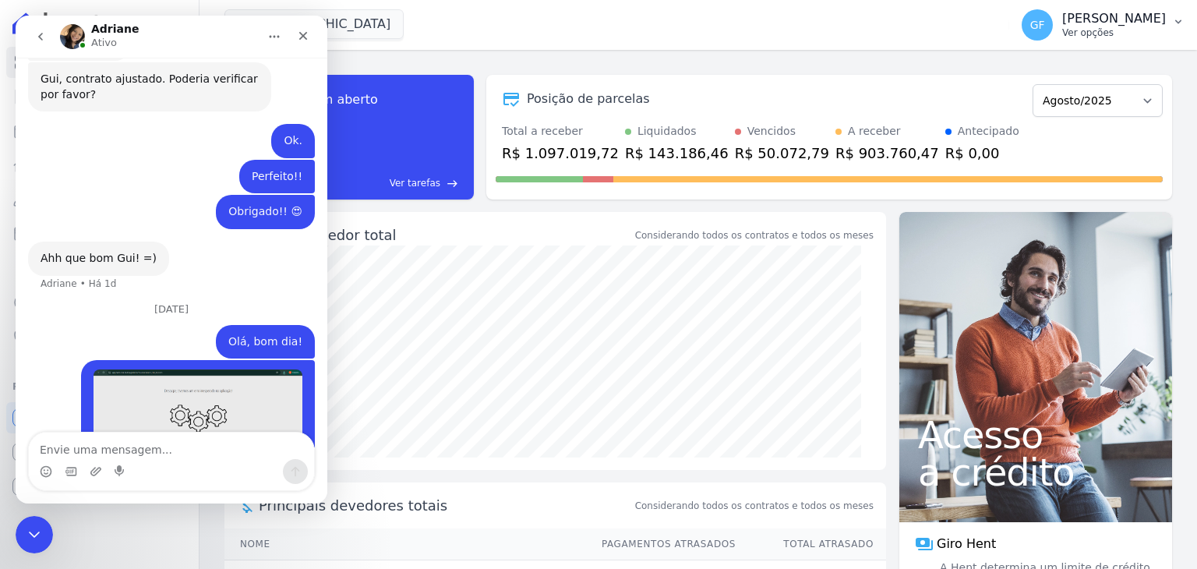
click at [1120, 41] on button "GF [PERSON_NAME] Ver opções" at bounding box center [1104, 25] width 188 height 44
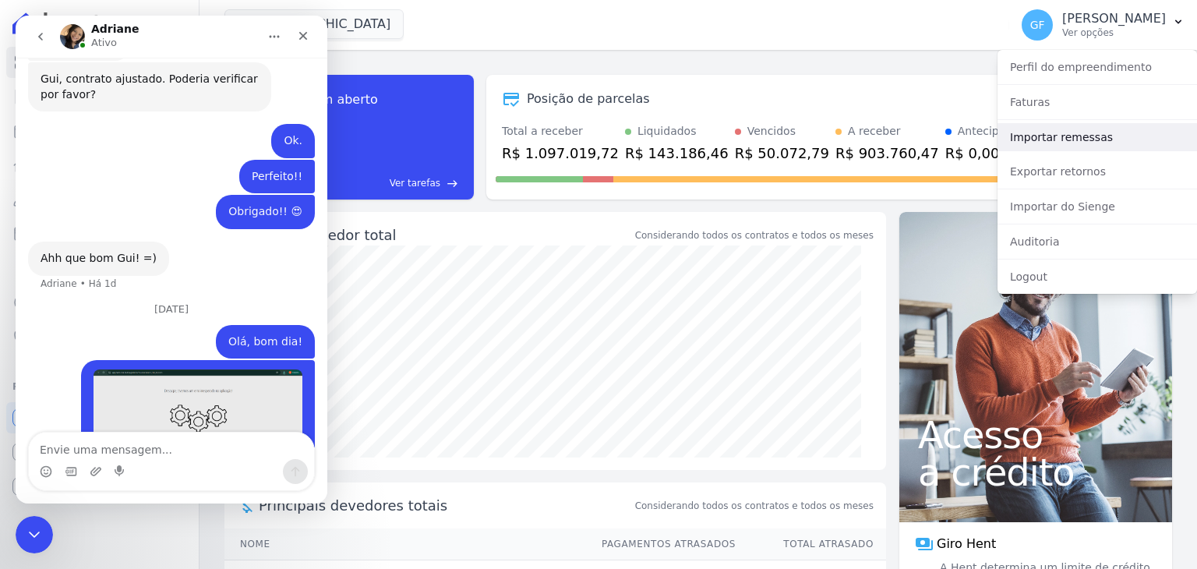
click at [1048, 139] on link "Importar remessas" at bounding box center [1098, 137] width 200 height 28
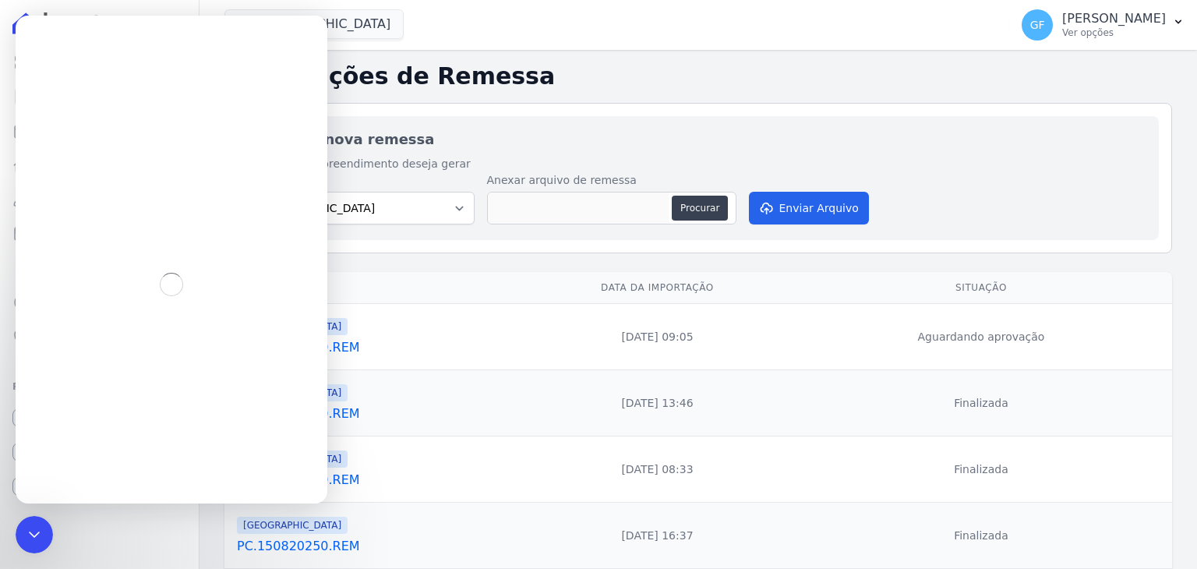
click at [743, 341] on td "[DATE] 09:05" at bounding box center [658, 337] width 266 height 66
drag, startPoint x: 34, startPoint y: 539, endPoint x: 95, endPoint y: 1048, distance: 512.7
click at [36, 541] on icon "Encerramento do Messenger da Intercom" at bounding box center [32, 532] width 19 height 19
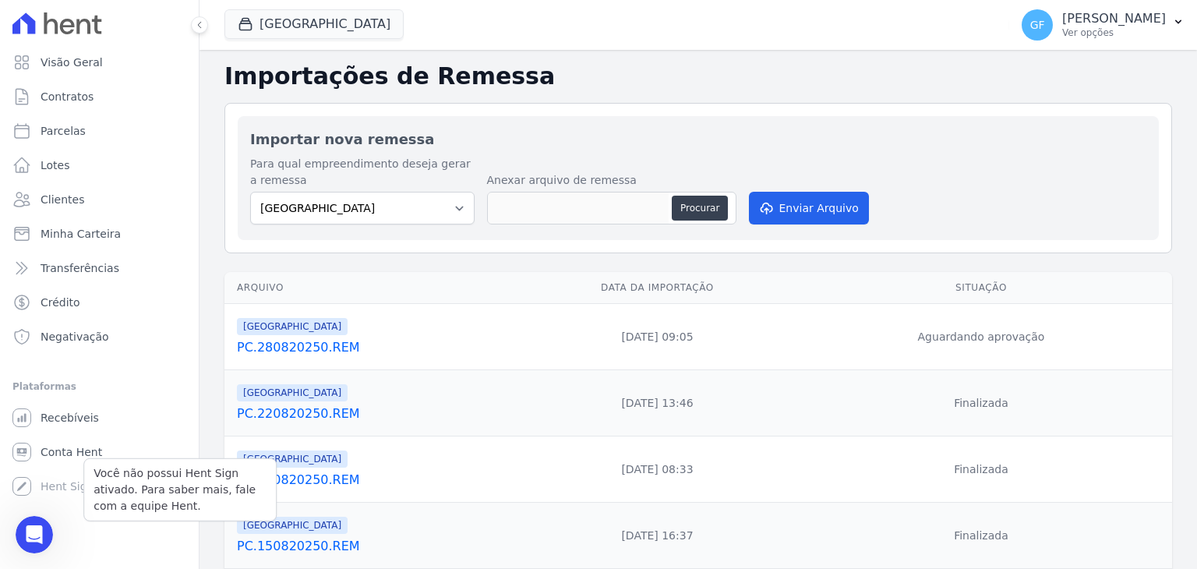
scroll to position [3555, 0]
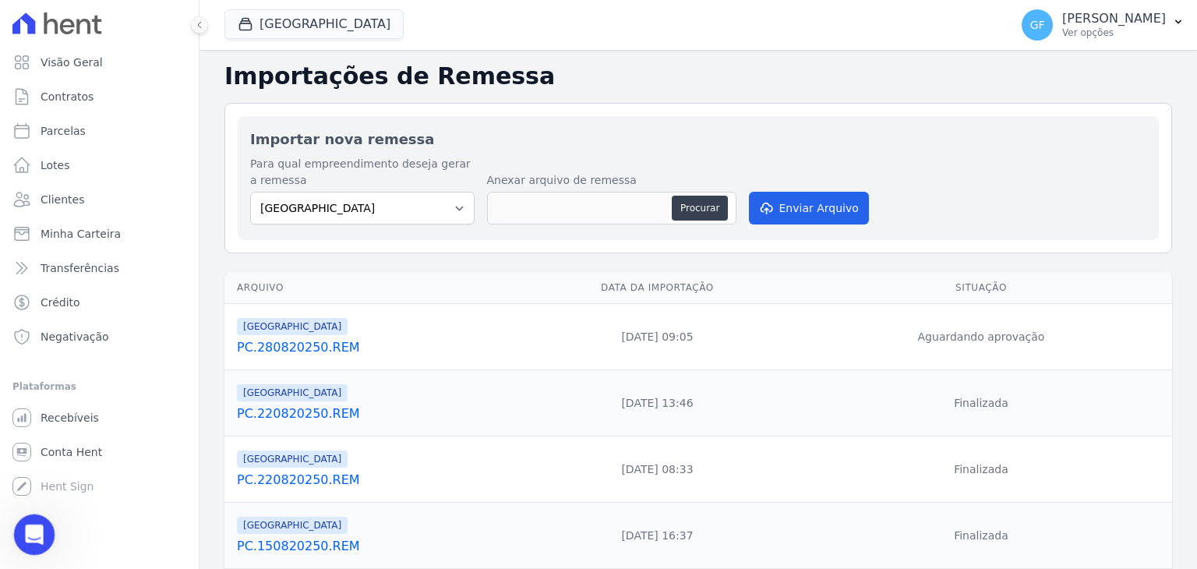
click at [34, 536] on icon "Abertura do Messenger da Intercom" at bounding box center [32, 533] width 26 height 26
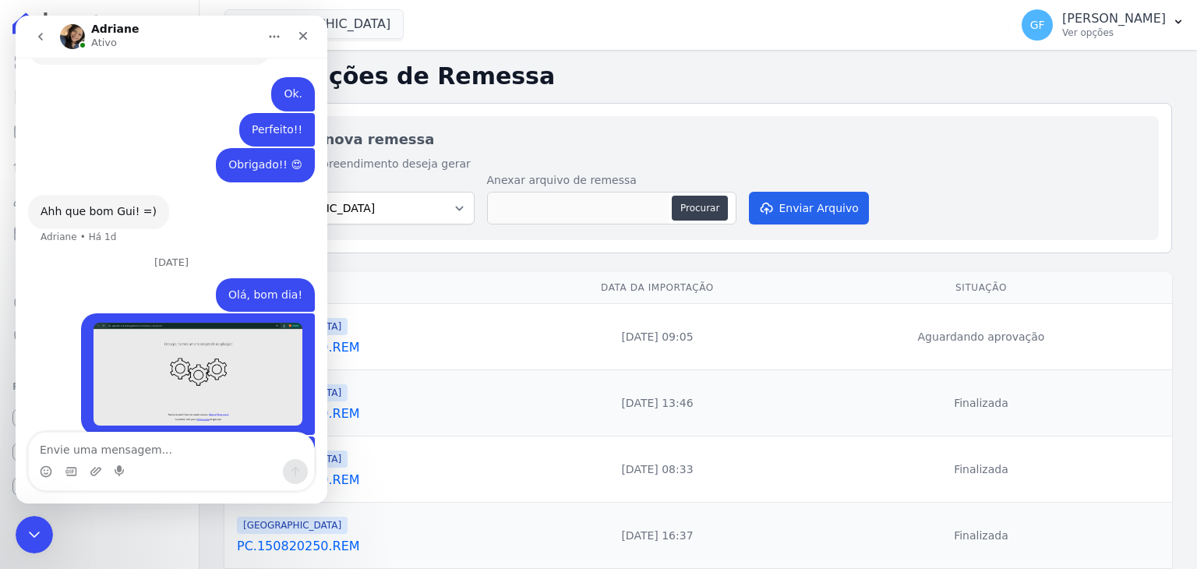
scroll to position [3602, 0]
type textarea "f"
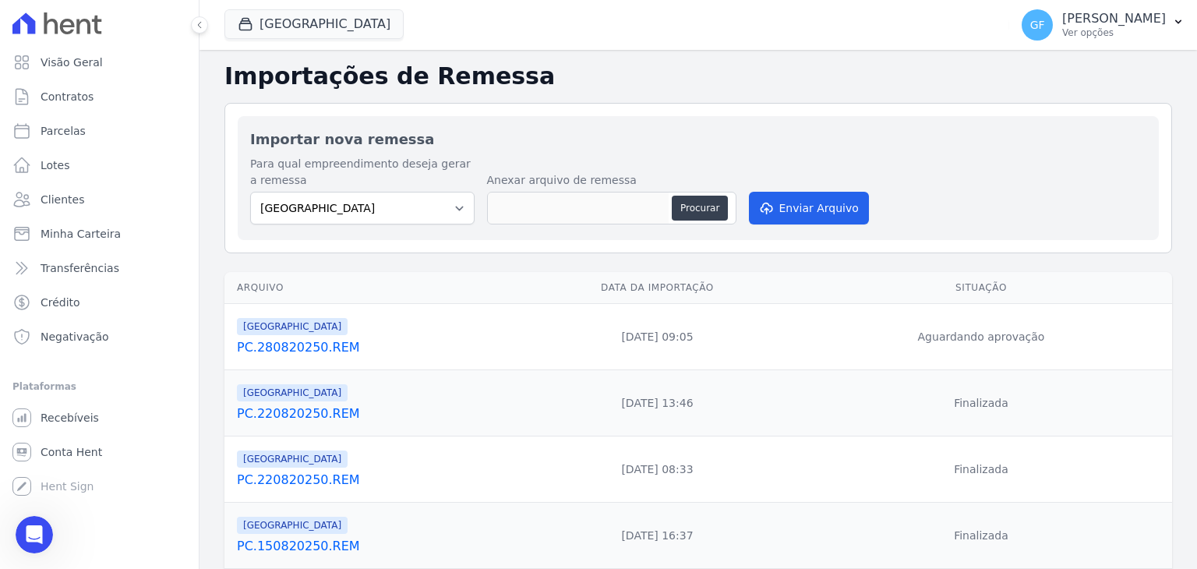
click at [293, 352] on link "PC.280820250.REM" at bounding box center [377, 347] width 281 height 19
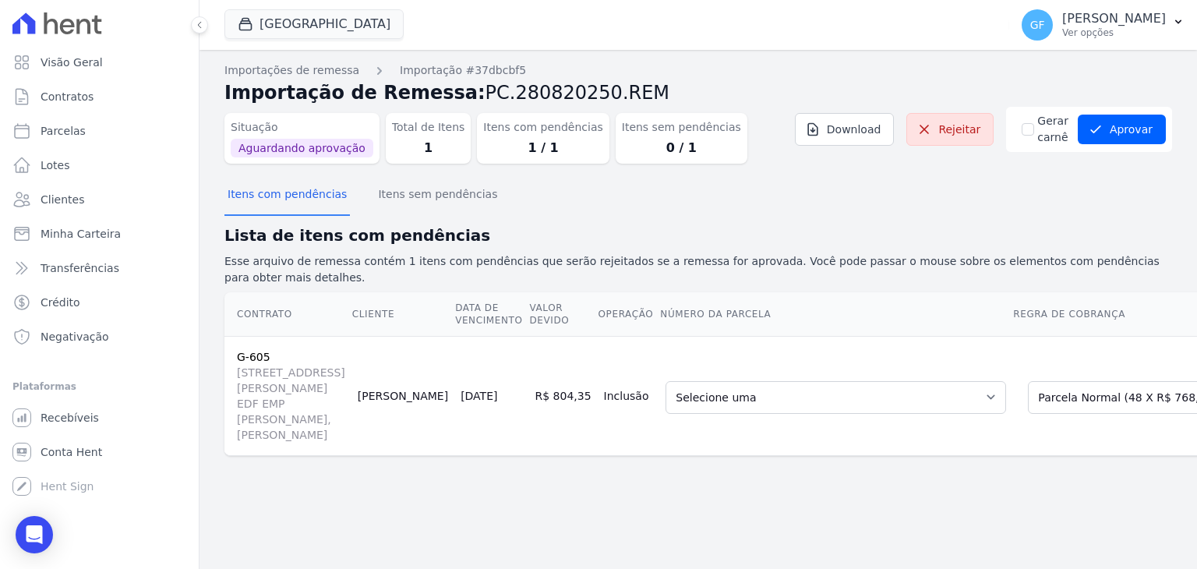
scroll to position [29, 0]
click at [842, 414] on select "Selecione uma 34 - [DATE] - R$ 768,38 - Vencido (Cobrança Expirada) 37 - [DATE]…" at bounding box center [836, 397] width 341 height 33
drag, startPoint x: 778, startPoint y: 554, endPoint x: 1013, endPoint y: 556, distance: 235.4
click at [1011, 462] on div "Contrato Cliente Data de Vencimento Valor devido Operação Número da Parcela Reg…" at bounding box center [699, 374] width 998 height 176
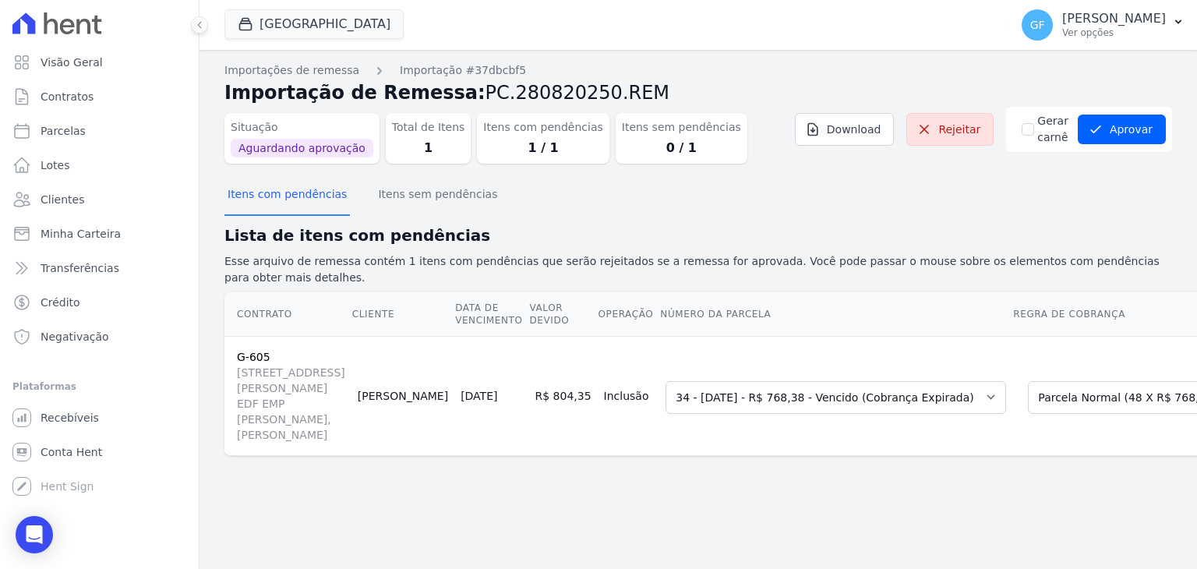
scroll to position [0, 86]
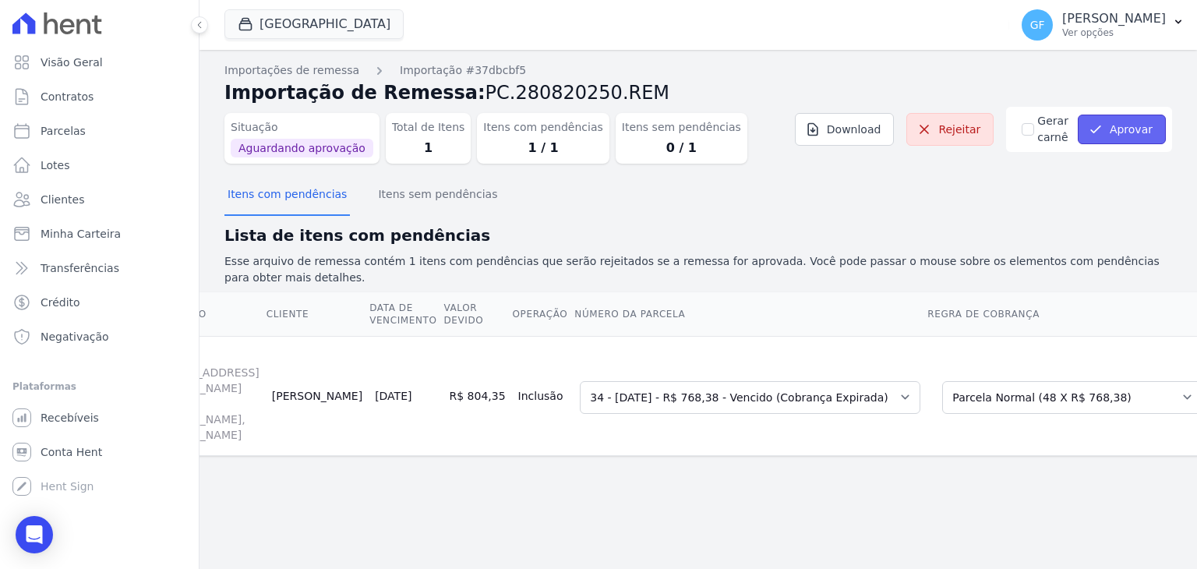
click at [1125, 123] on button "Aprovar" at bounding box center [1122, 130] width 88 height 30
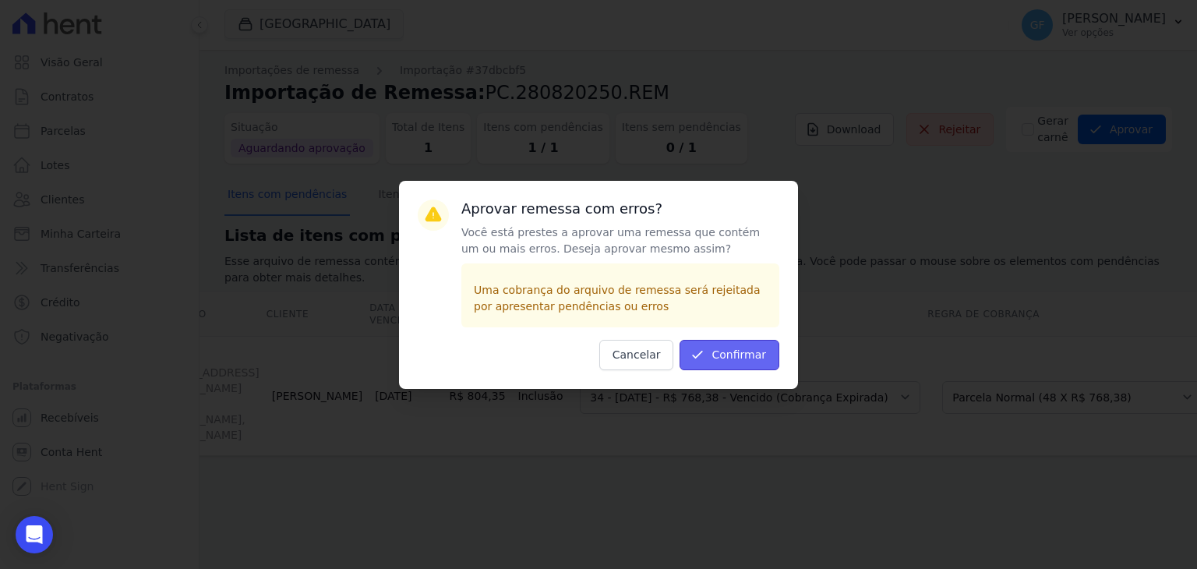
click at [735, 361] on button "Confirmar" at bounding box center [730, 355] width 100 height 30
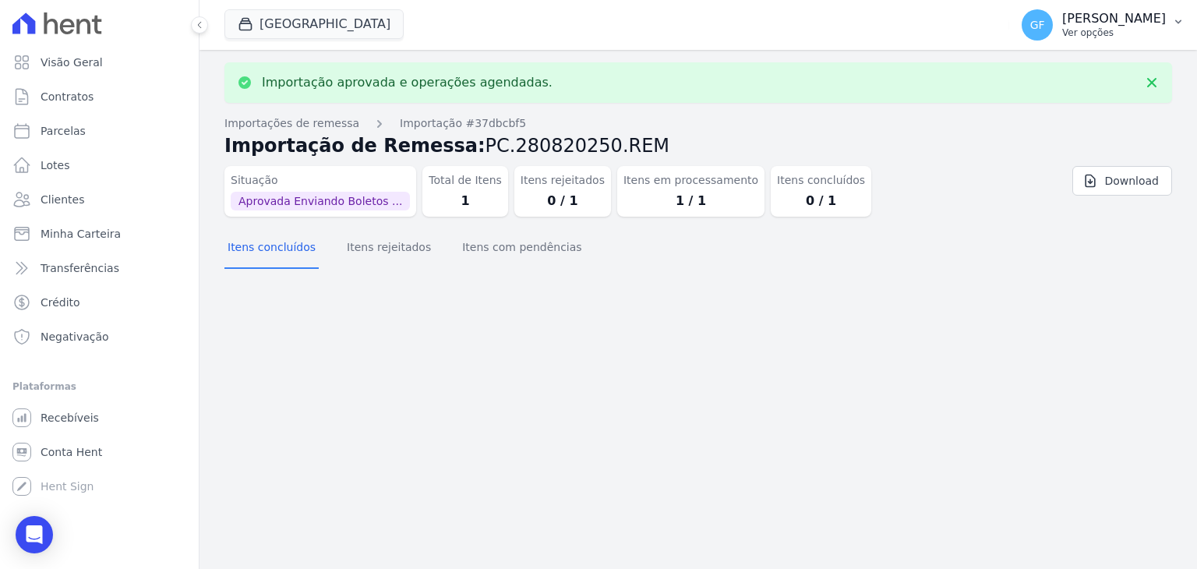
click at [1123, 41] on button "GF [PERSON_NAME] Ver opções" at bounding box center [1104, 25] width 188 height 44
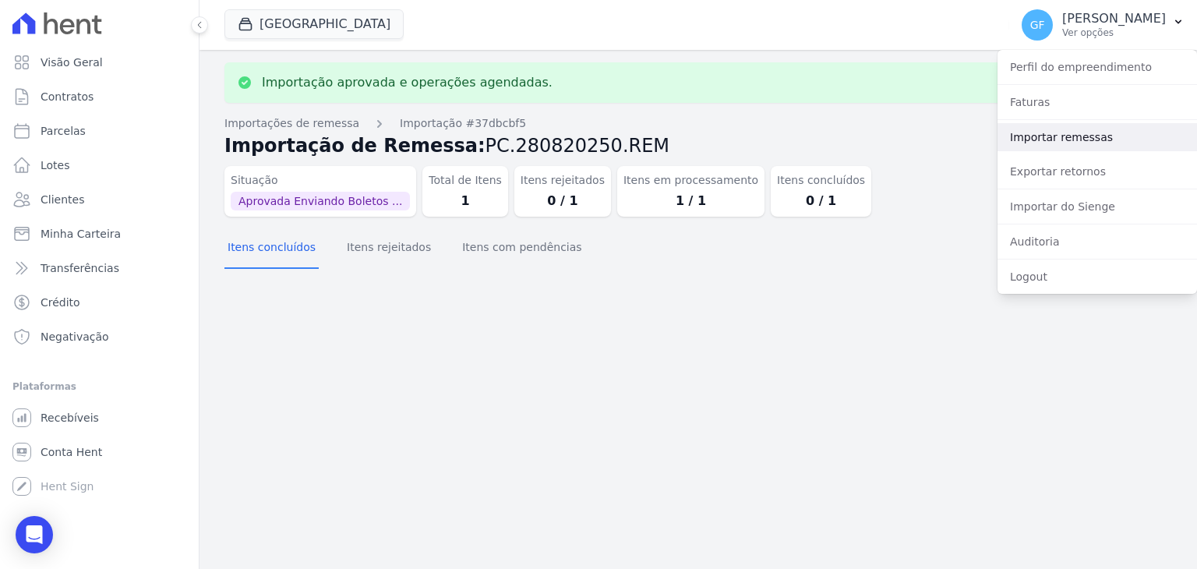
click at [1072, 143] on link "Importar remessas" at bounding box center [1098, 137] width 200 height 28
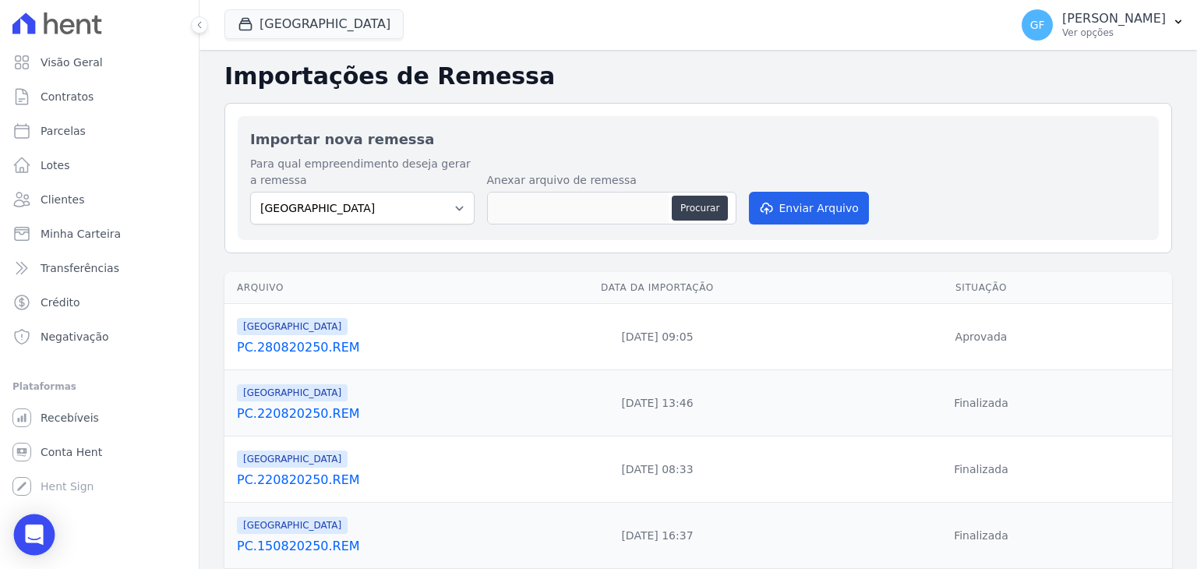
drag, startPoint x: 28, startPoint y: 529, endPoint x: 39, endPoint y: 529, distance: 10.9
click at [28, 529] on icon "Open Intercom Messenger" at bounding box center [34, 535] width 18 height 20
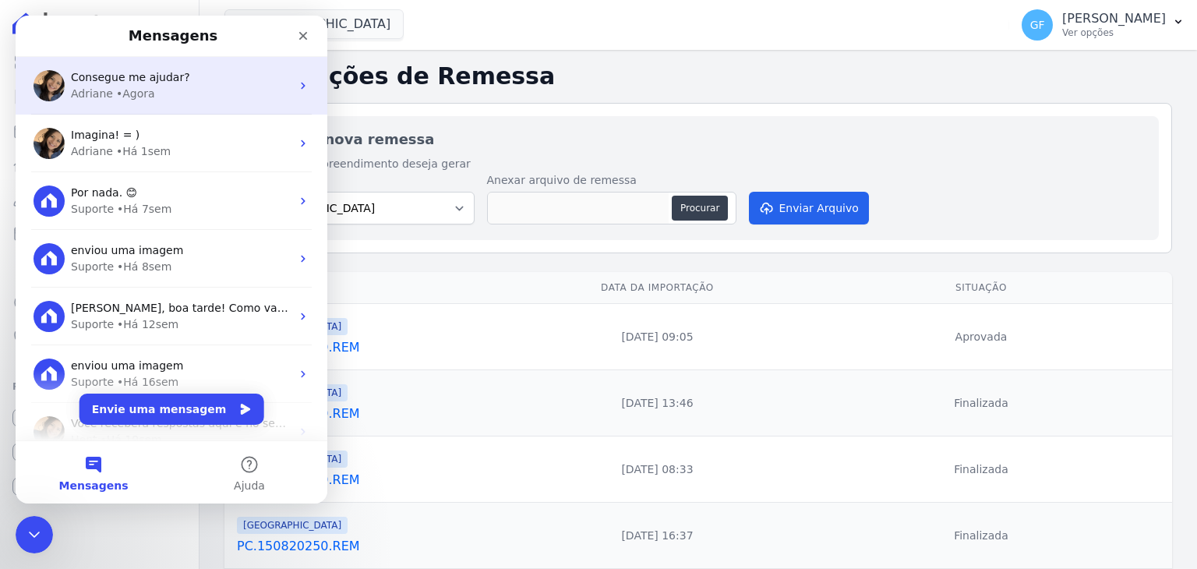
click at [140, 88] on div "• Agora" at bounding box center [135, 94] width 39 height 16
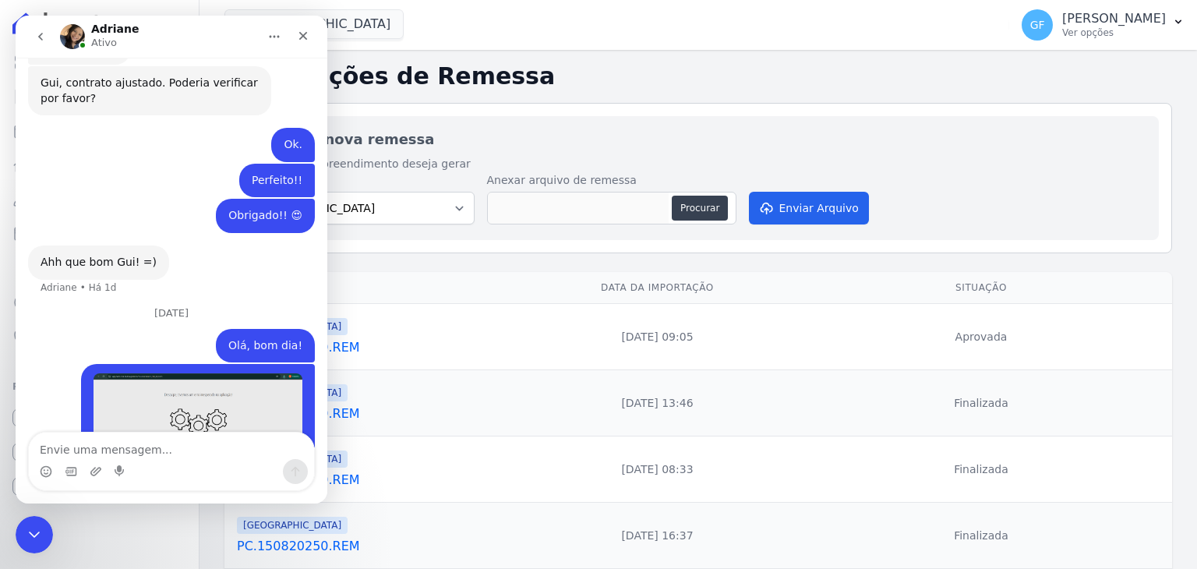
click at [159, 447] on textarea "Envie uma mensagem..." at bounding box center [171, 446] width 285 height 27
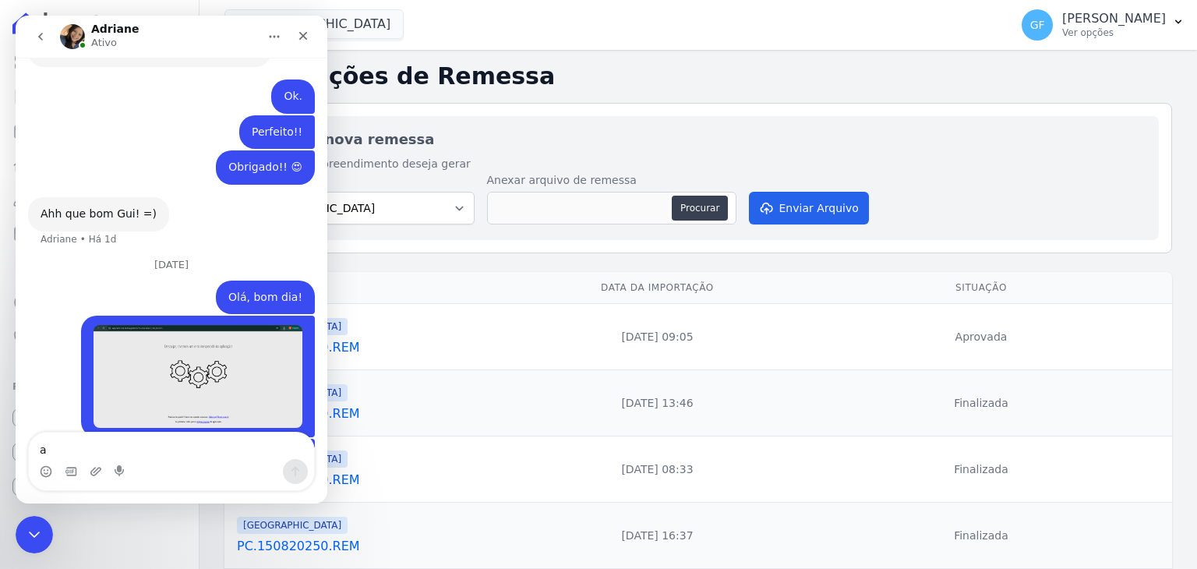
scroll to position [3615, 0]
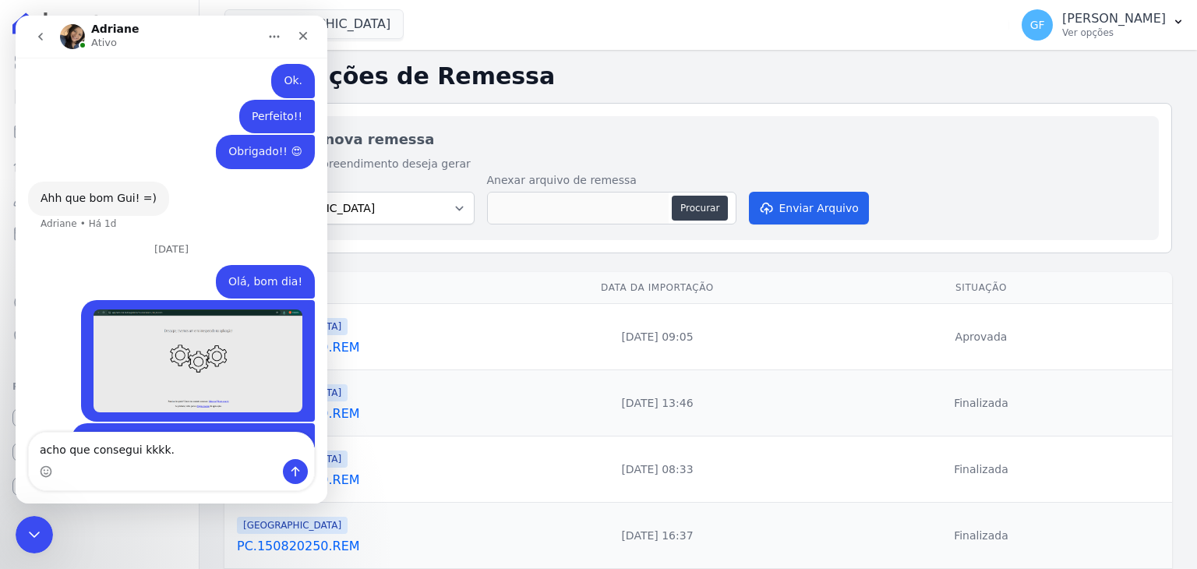
type textarea "acho que consegui kkkk."
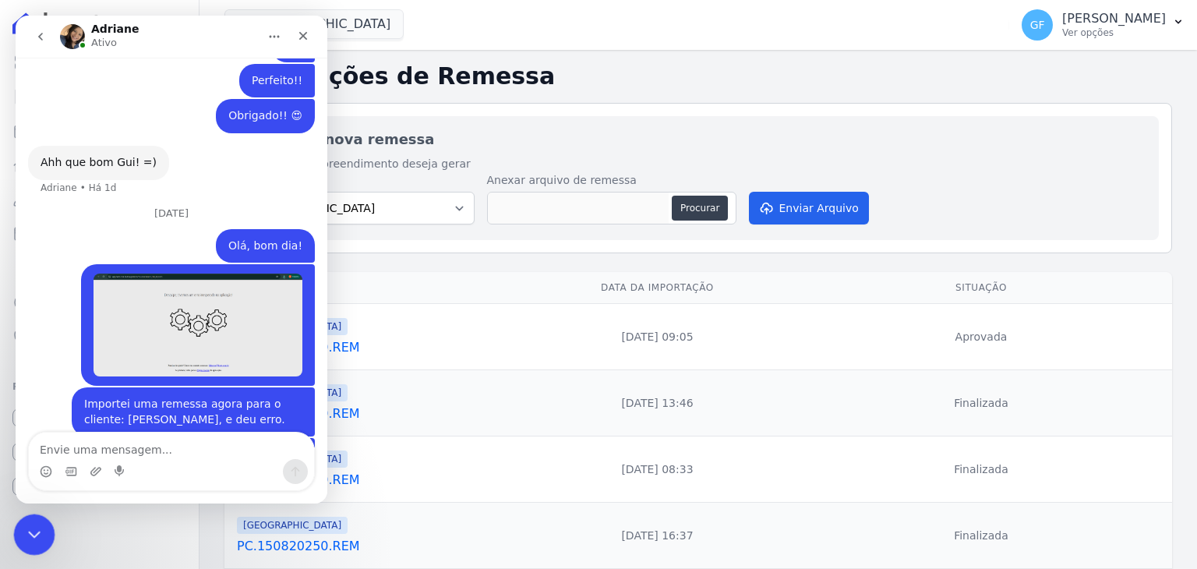
click at [38, 517] on div "Encerramento do Messenger da Intercom" at bounding box center [31, 532] width 37 height 37
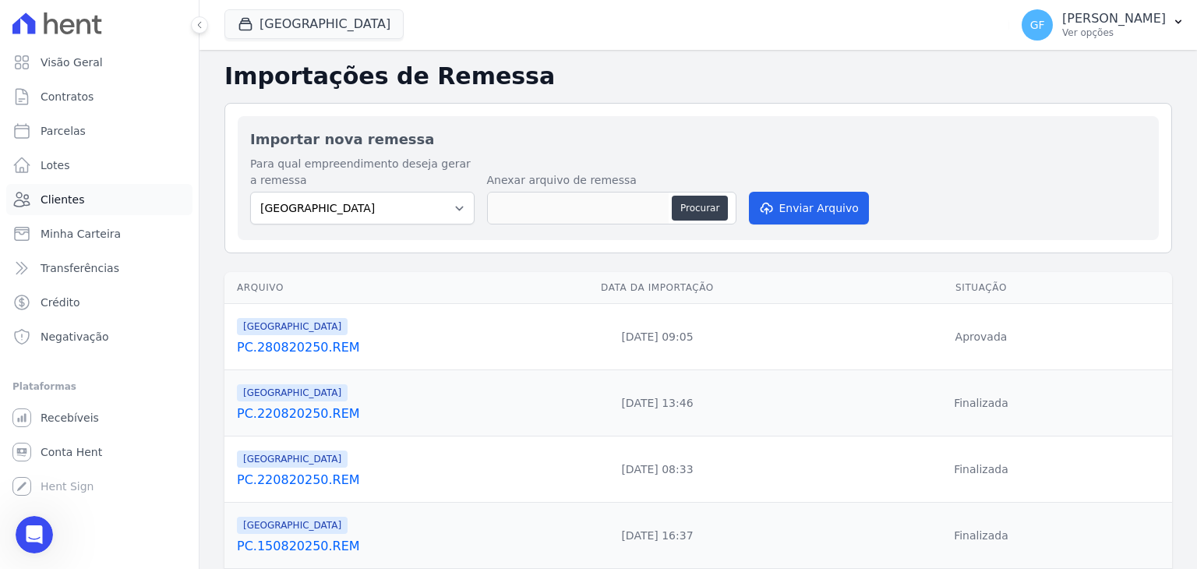
click at [72, 200] on span "Clientes" at bounding box center [63, 200] width 44 height 16
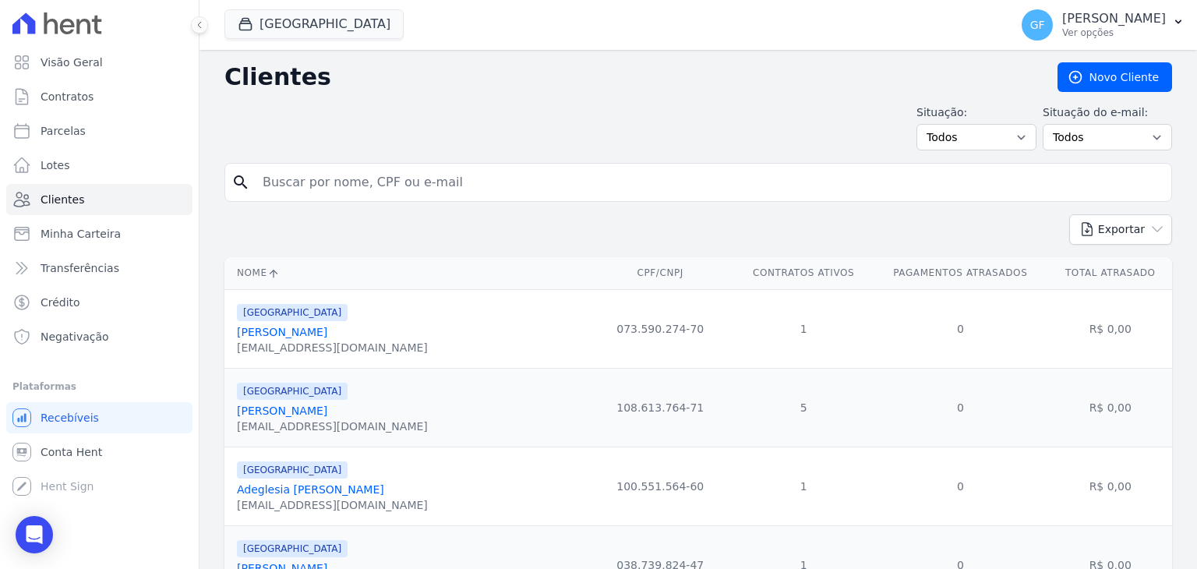
click at [432, 178] on input "search" at bounding box center [709, 182] width 912 height 31
paste input "[PERSON_NAME]"
type input "[PERSON_NAME]"
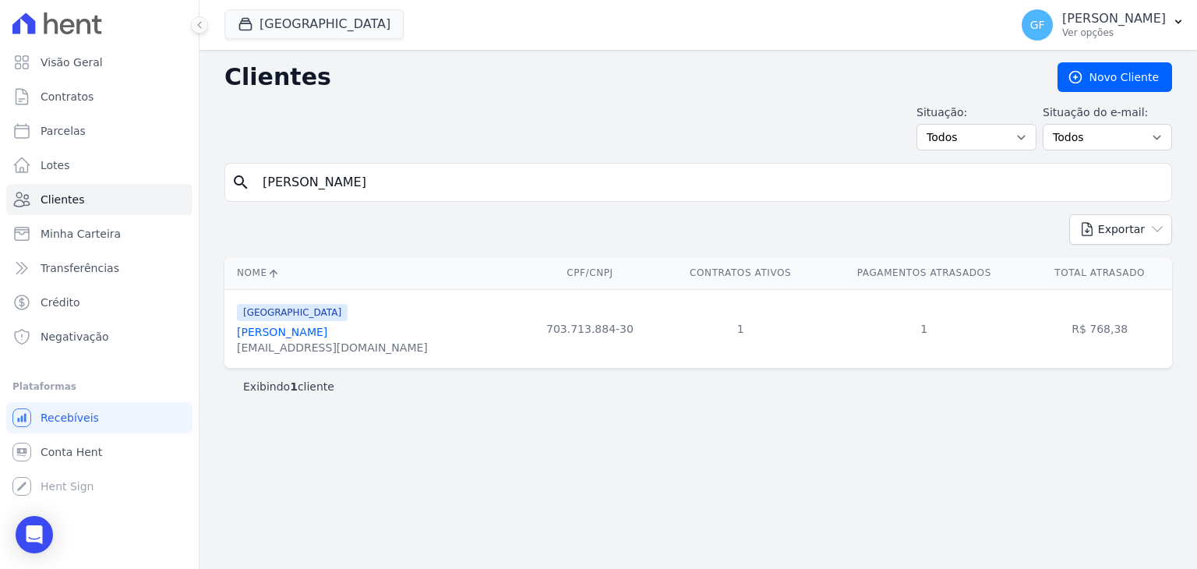
click at [327, 333] on link "[PERSON_NAME]" at bounding box center [282, 332] width 90 height 12
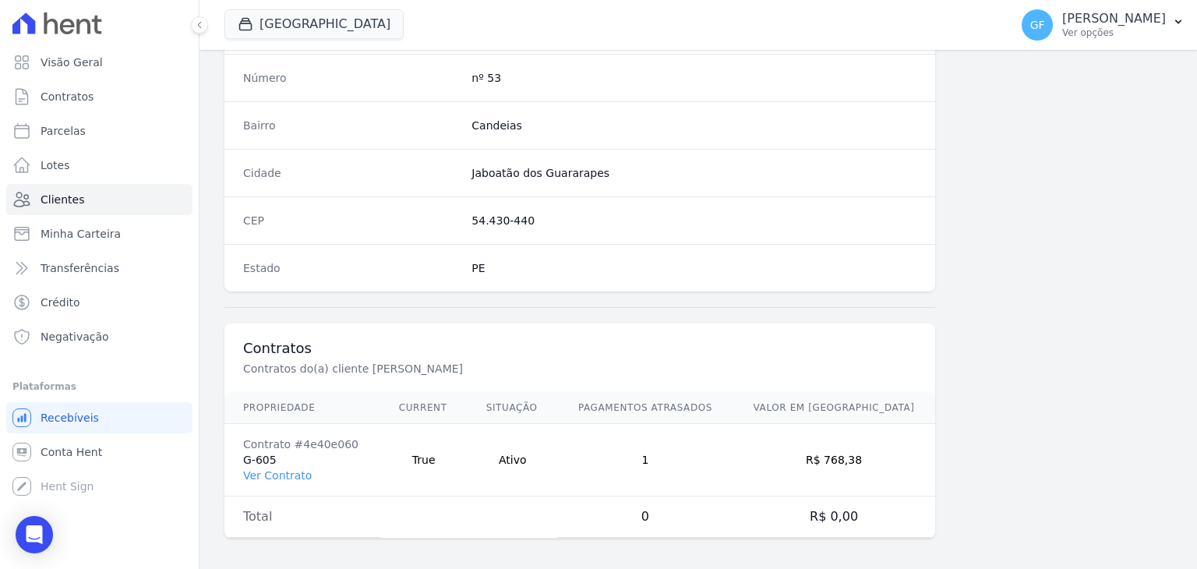
scroll to position [885, 0]
click at [249, 472] on link "Ver Contrato" at bounding box center [277, 473] width 69 height 12
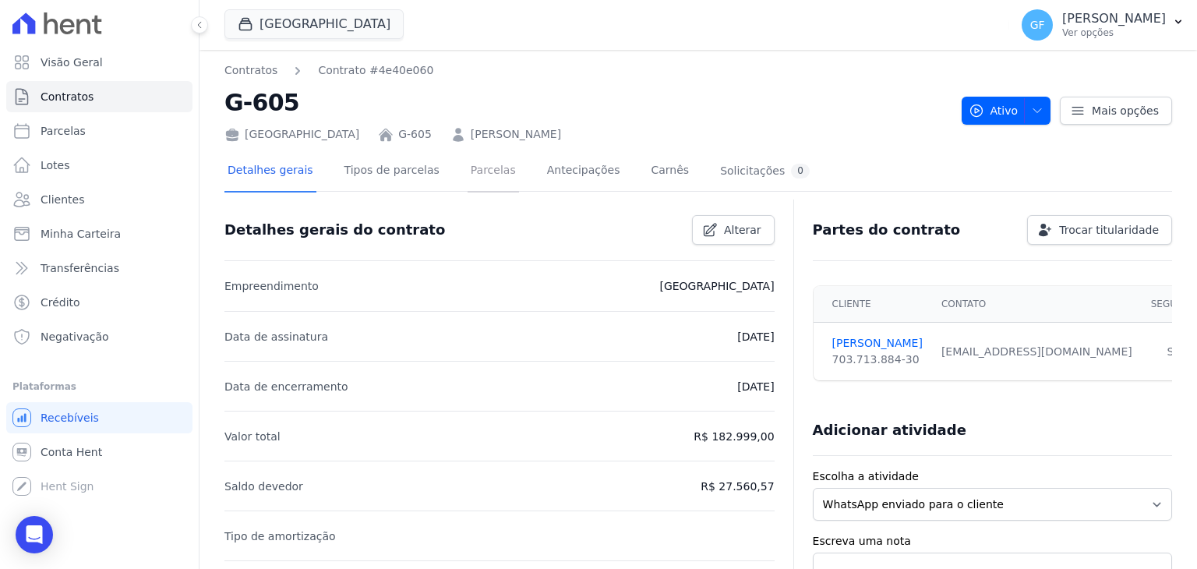
click at [472, 185] on link "Parcelas" at bounding box center [493, 171] width 51 height 41
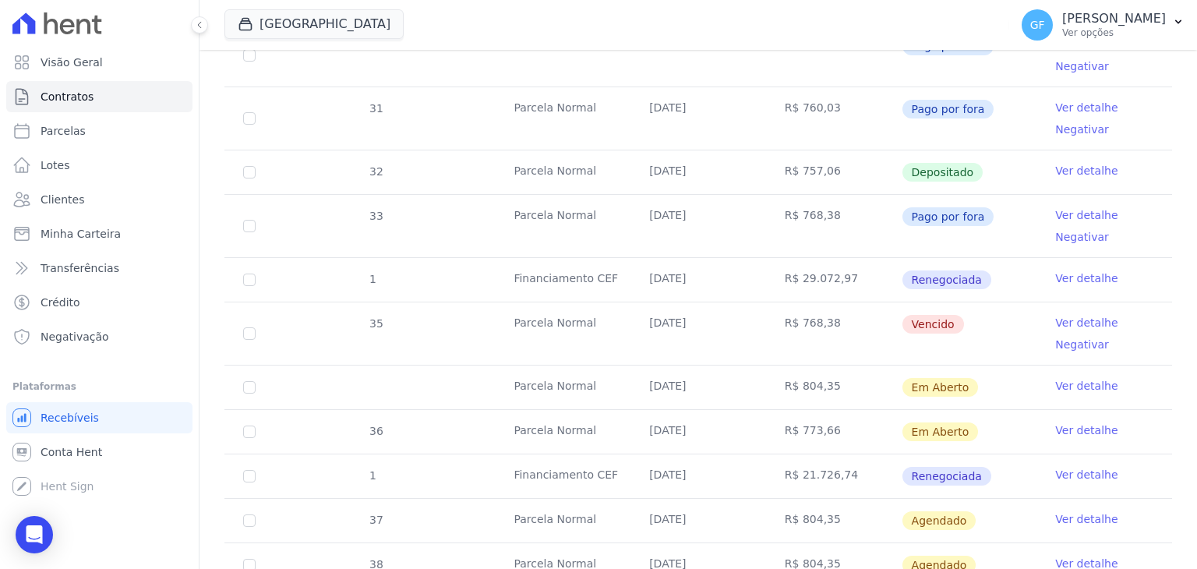
scroll to position [546, 0]
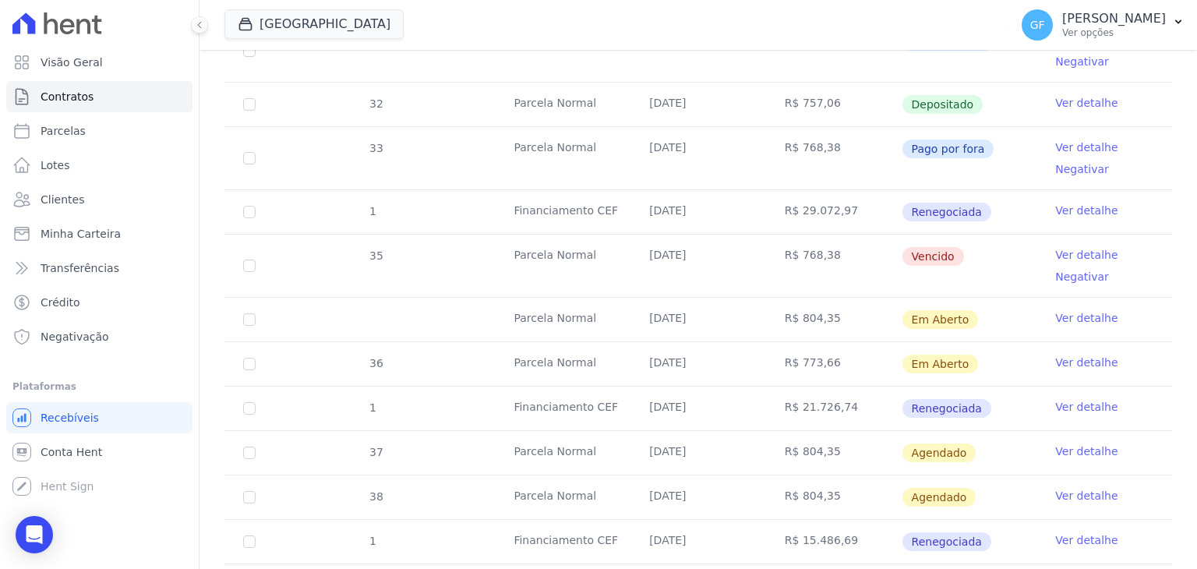
drag, startPoint x: 642, startPoint y: 322, endPoint x: 922, endPoint y: 313, distance: 280.0
click at [922, 313] on tr "Parcela Normal [DATE] R$ 804,35 Em [GEOGRAPHIC_DATA] Ver detalhe" at bounding box center [699, 319] width 948 height 44
click at [988, 310] on td "Em Aberto" at bounding box center [970, 320] width 136 height 44
click at [1066, 318] on link "Ver detalhe" at bounding box center [1087, 318] width 62 height 16
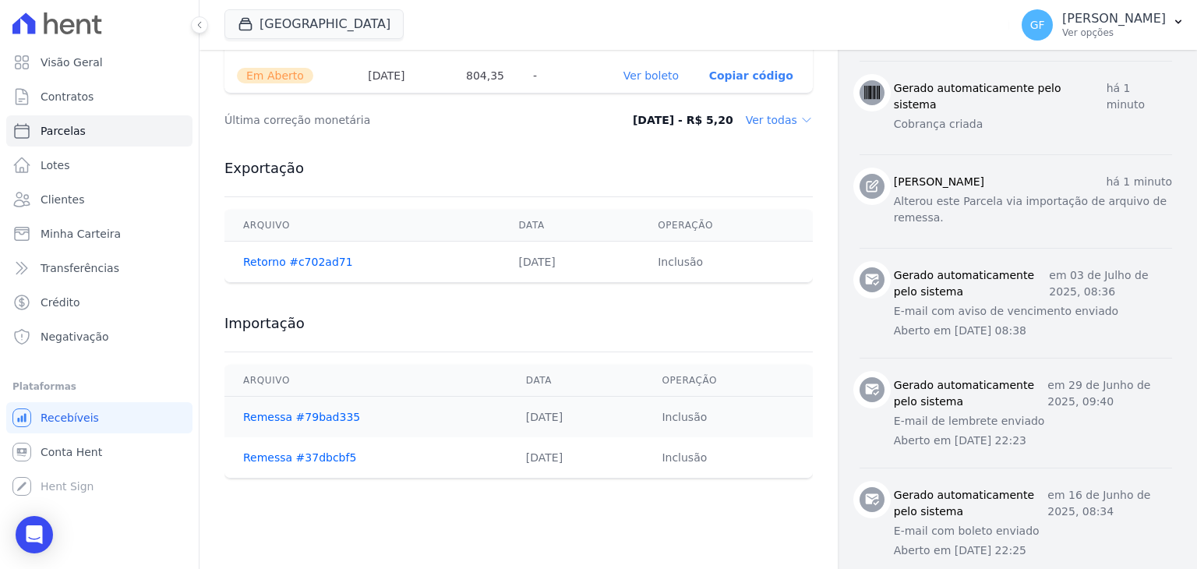
scroll to position [624, 0]
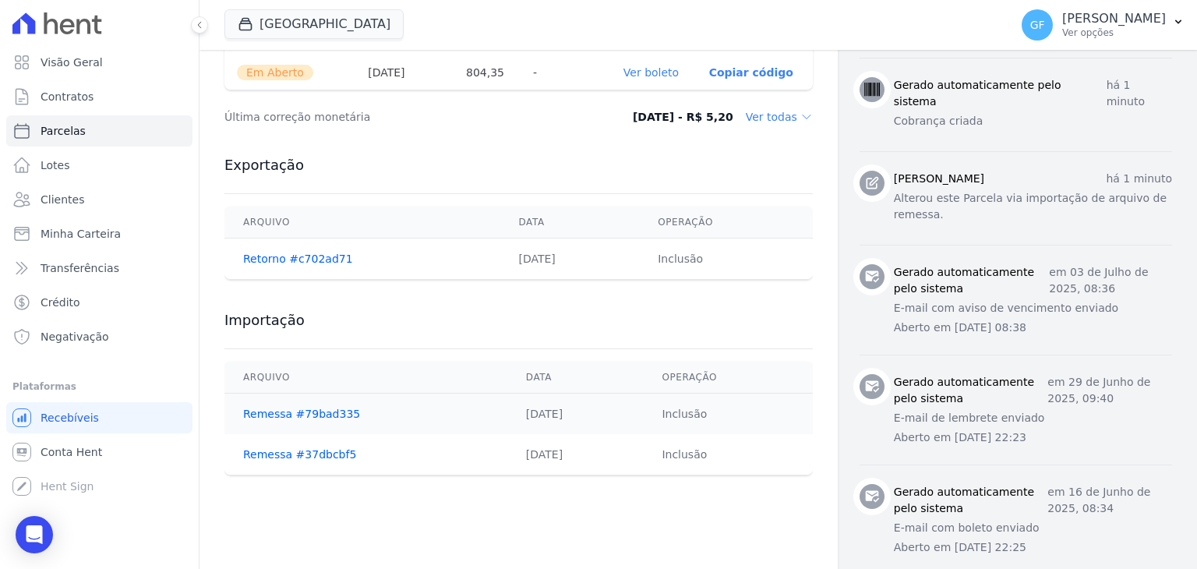
click at [641, 66] on link "Ver boleto" at bounding box center [651, 72] width 55 height 12
click at [43, 56] on span "Visão Geral" at bounding box center [72, 63] width 62 height 16
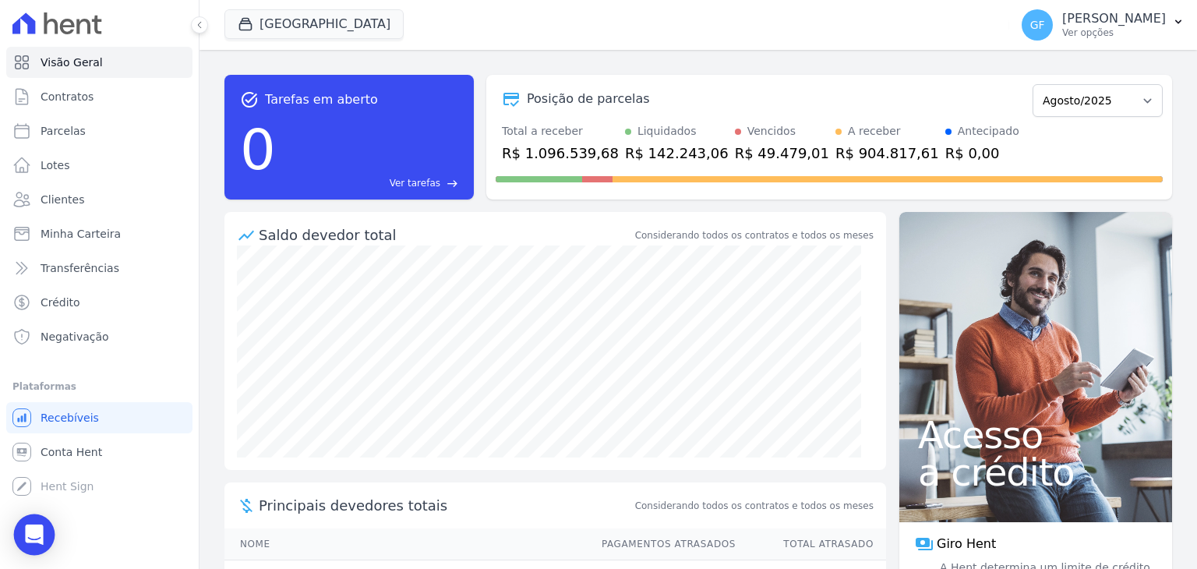
click at [40, 538] on icon "Open Intercom Messenger" at bounding box center [34, 535] width 20 height 20
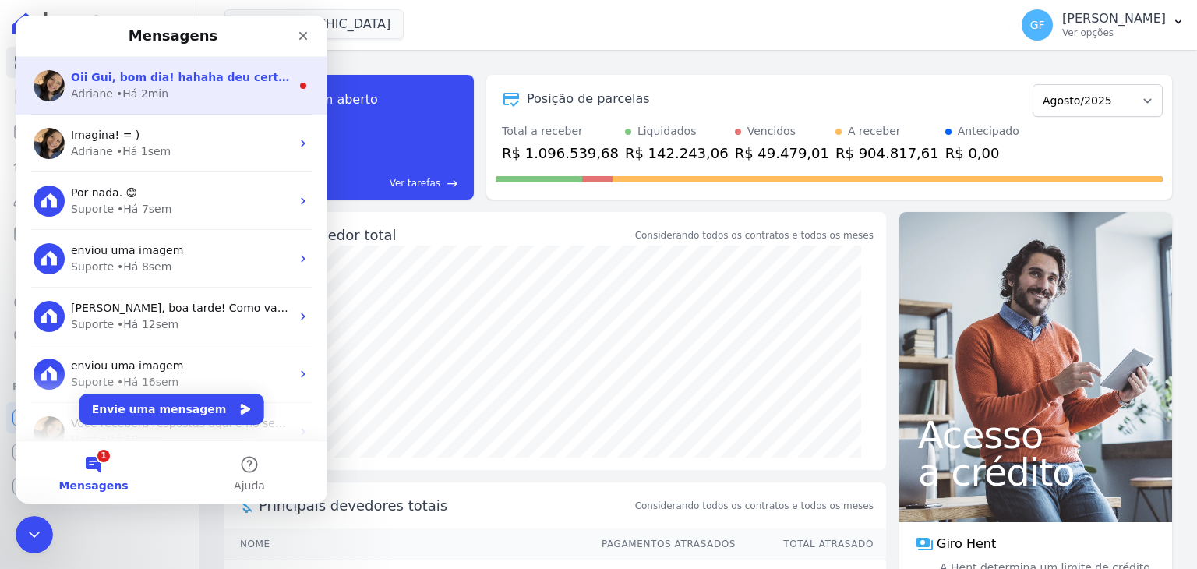
click at [194, 99] on div "Adriane • Há 2min" at bounding box center [181, 94] width 220 height 16
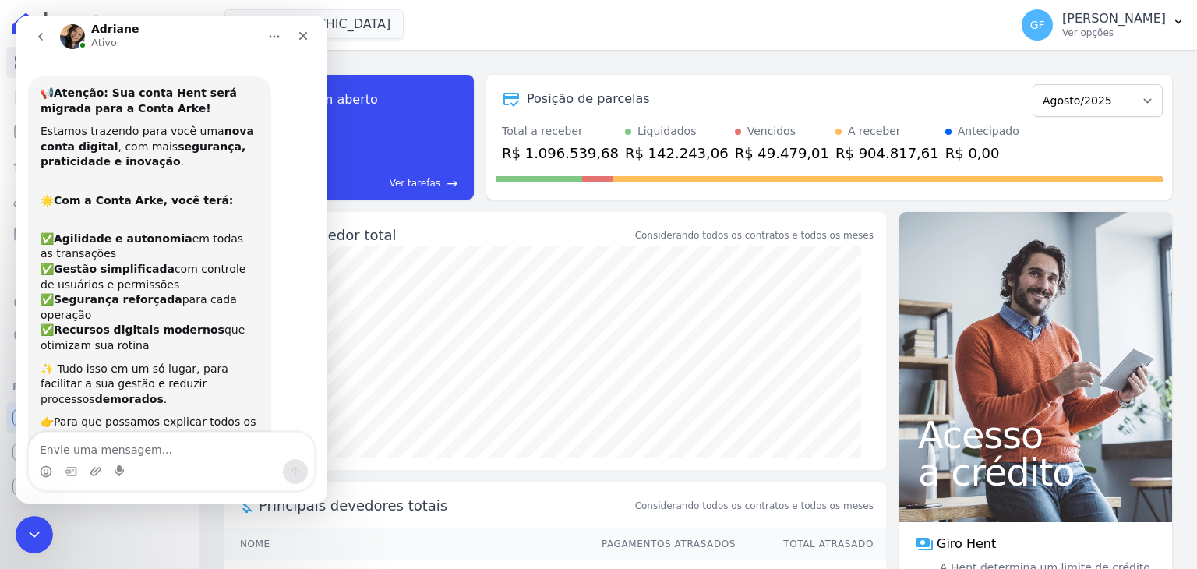
scroll to position [18, 0]
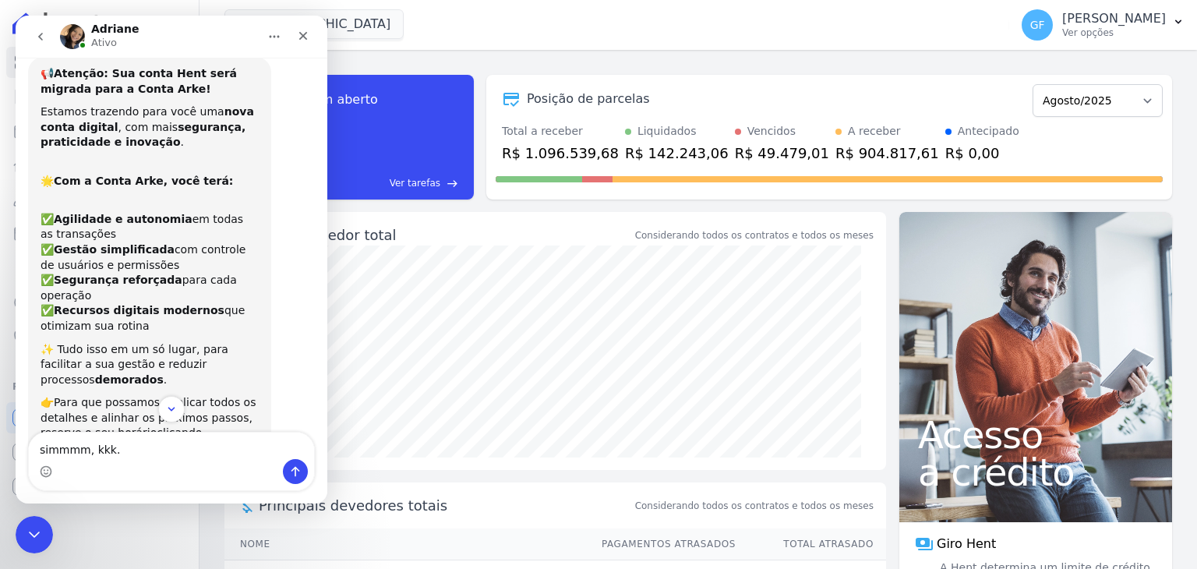
type textarea "simmmm, kkk."
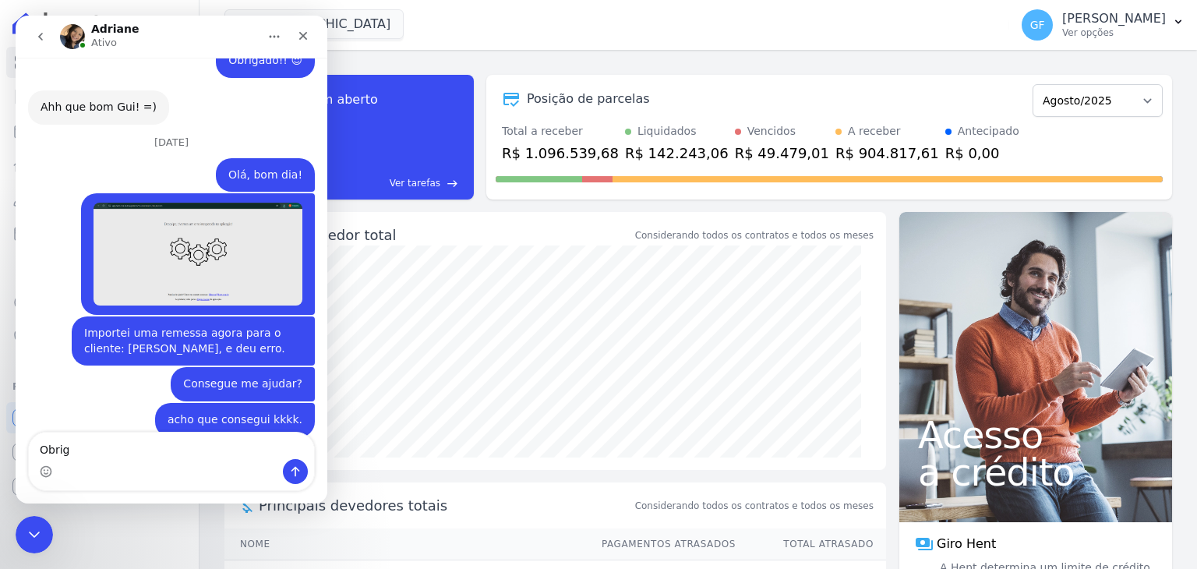
scroll to position [3707, 0]
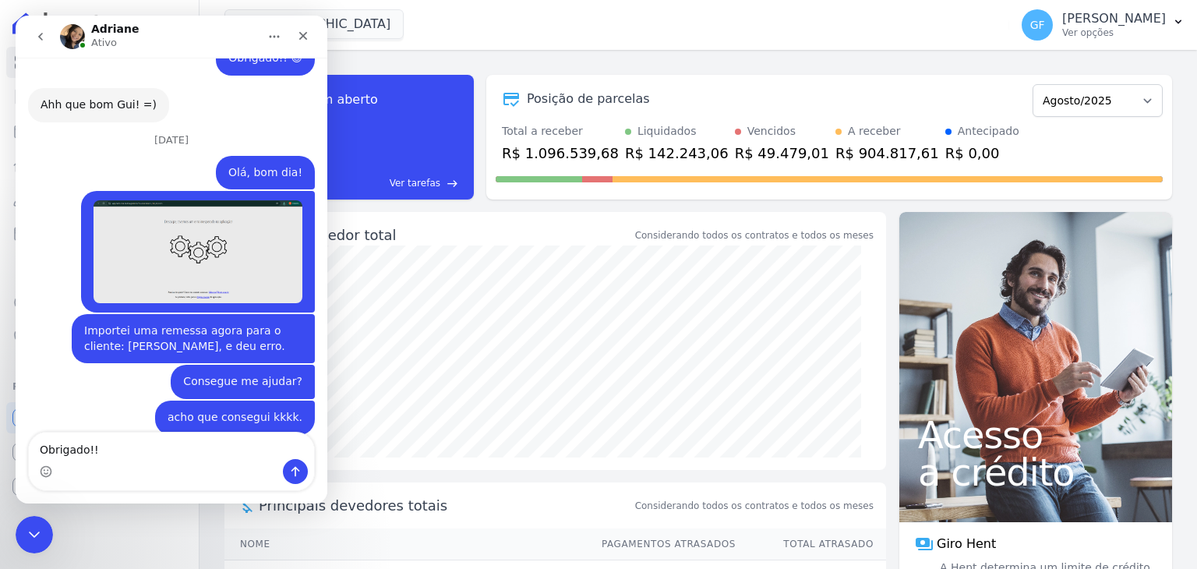
type textarea "Obrigado!!!"
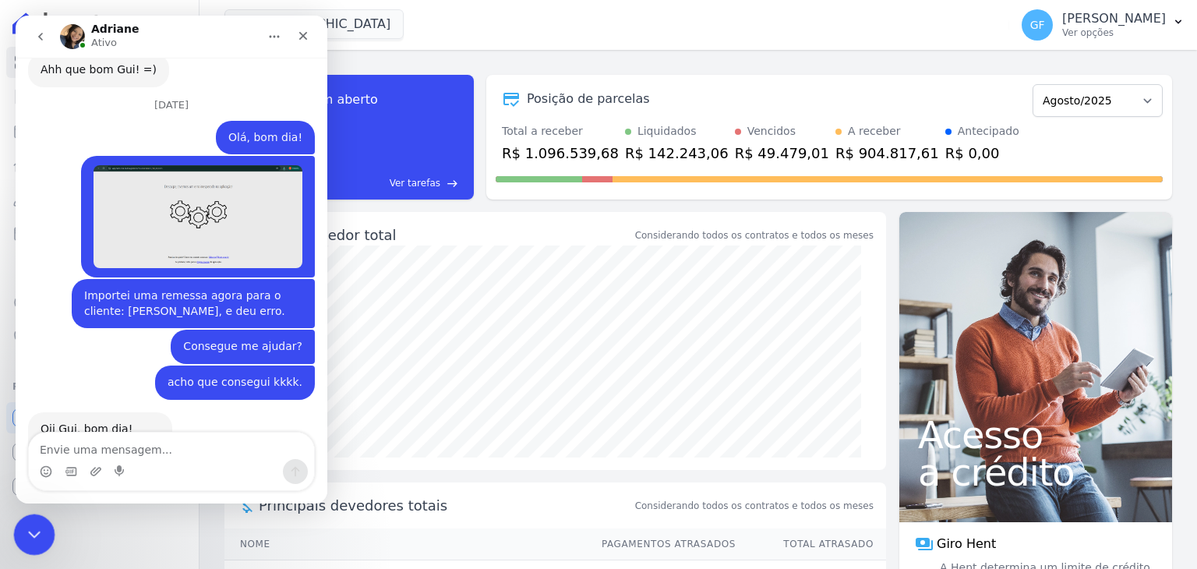
click at [28, 543] on div "Encerramento do Messenger da Intercom" at bounding box center [31, 532] width 37 height 37
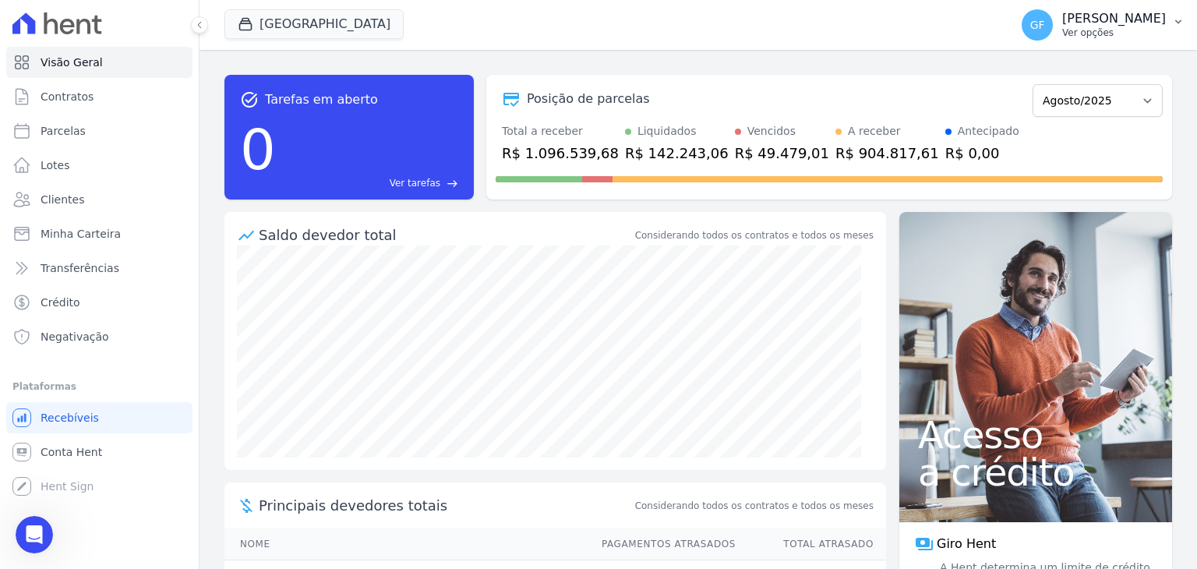
click at [1166, 12] on button "GF [PERSON_NAME] Ver opções" at bounding box center [1104, 25] width 188 height 44
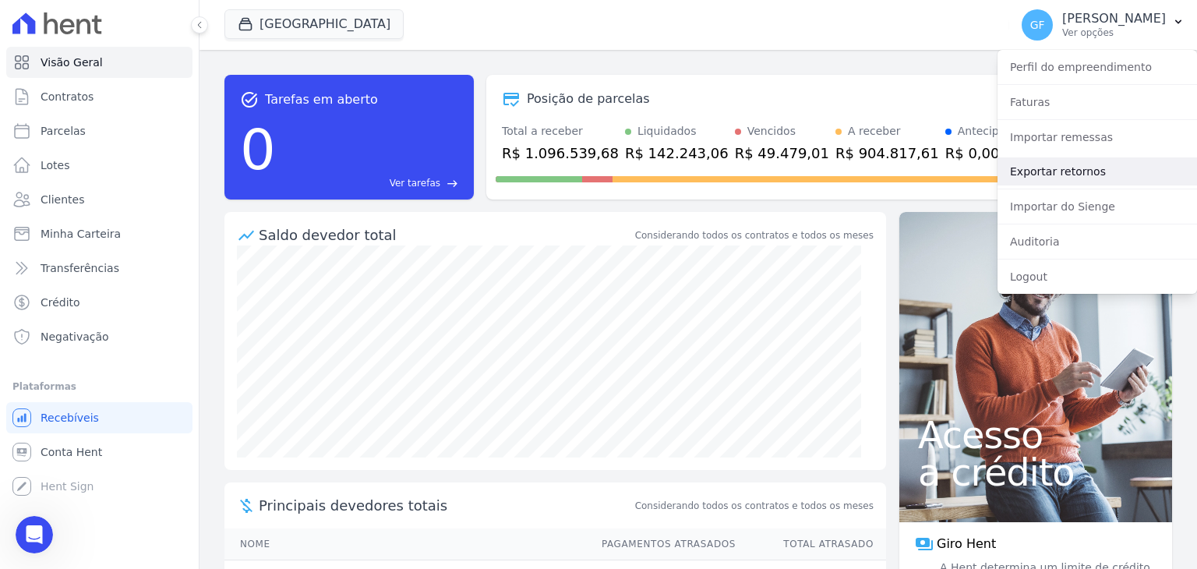
click at [1033, 178] on link "Exportar retornos" at bounding box center [1098, 171] width 200 height 28
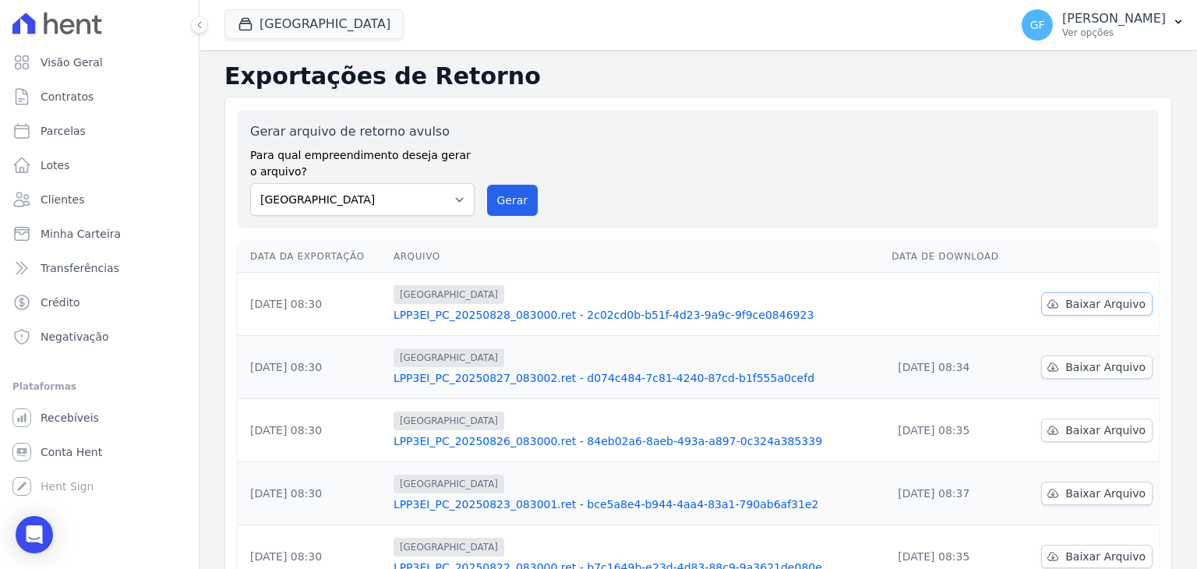
click at [1070, 308] on span "Baixar Arquivo" at bounding box center [1106, 304] width 80 height 16
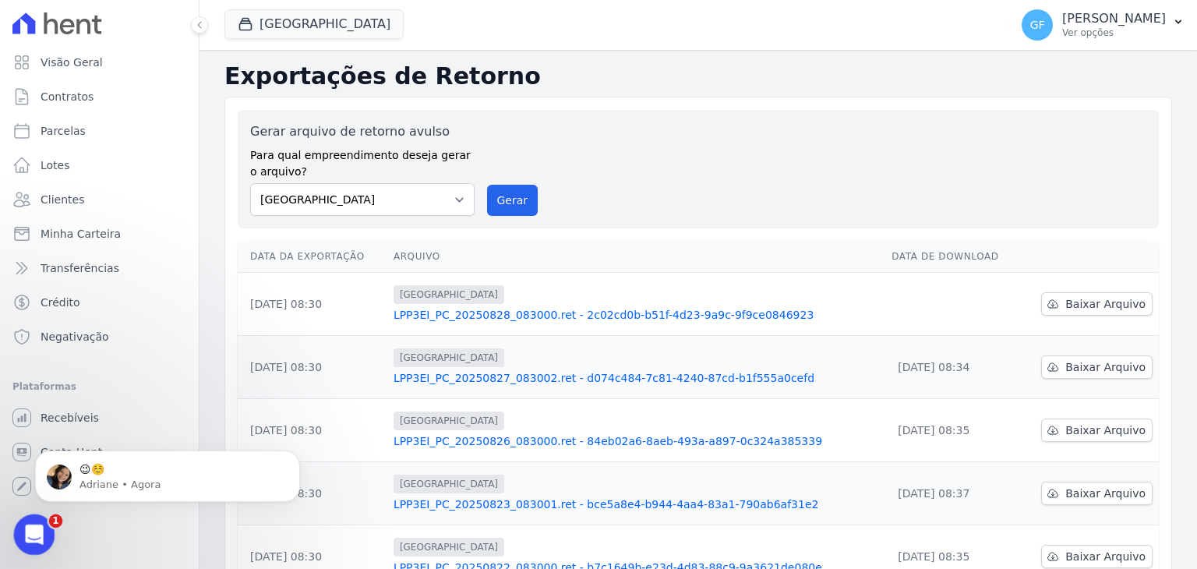
click at [23, 545] on div "Abertura do Messenger da Intercom" at bounding box center [31, 532] width 51 height 51
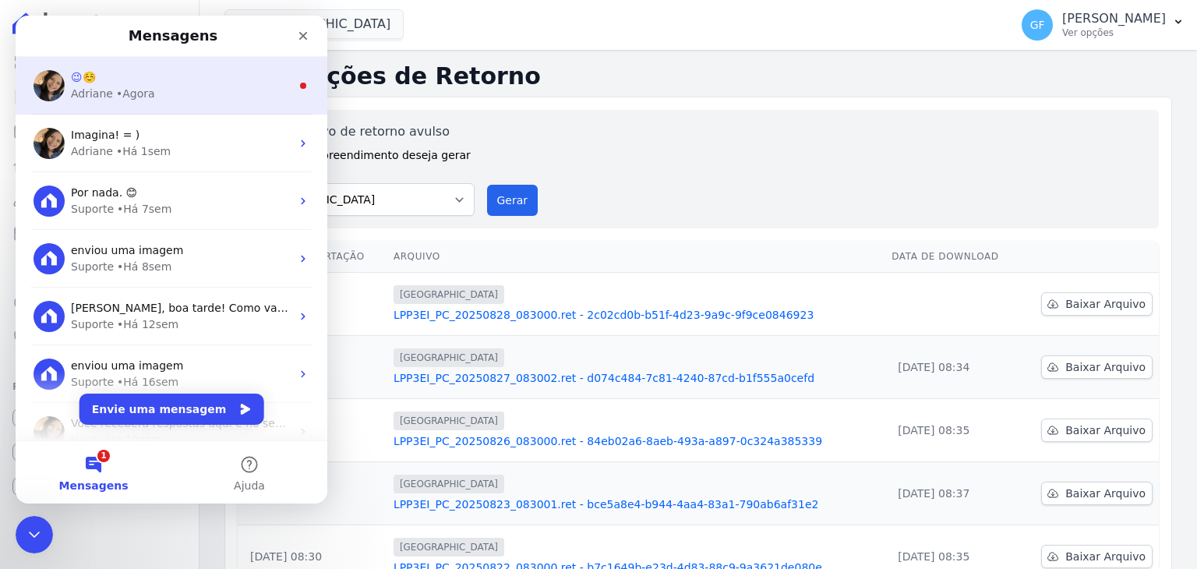
click at [128, 75] on div "😉☺️" at bounding box center [181, 77] width 220 height 16
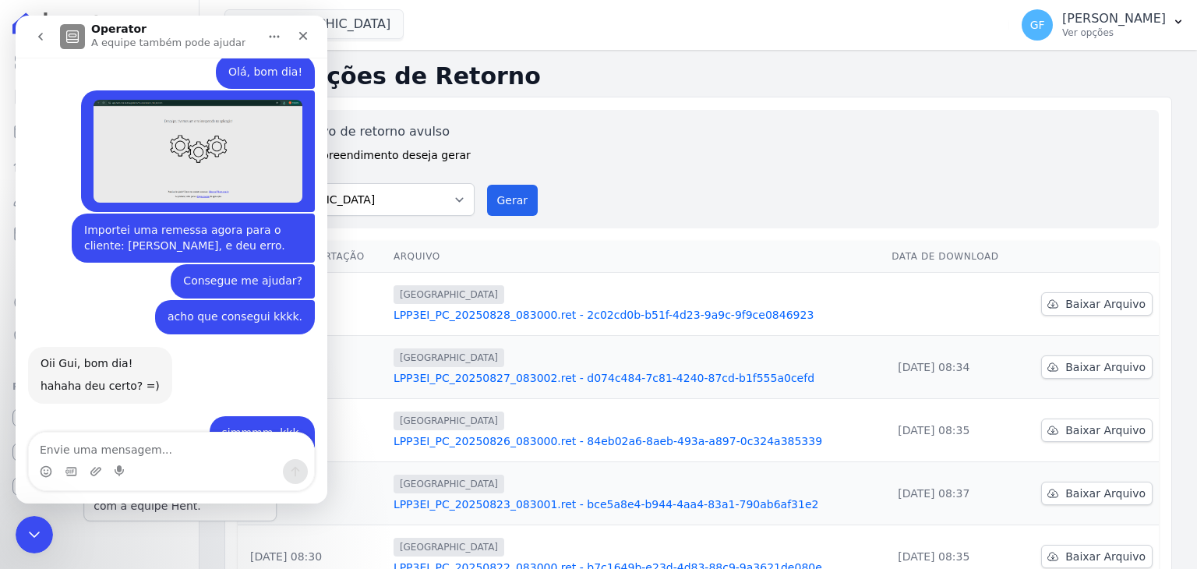
scroll to position [3814, 0]
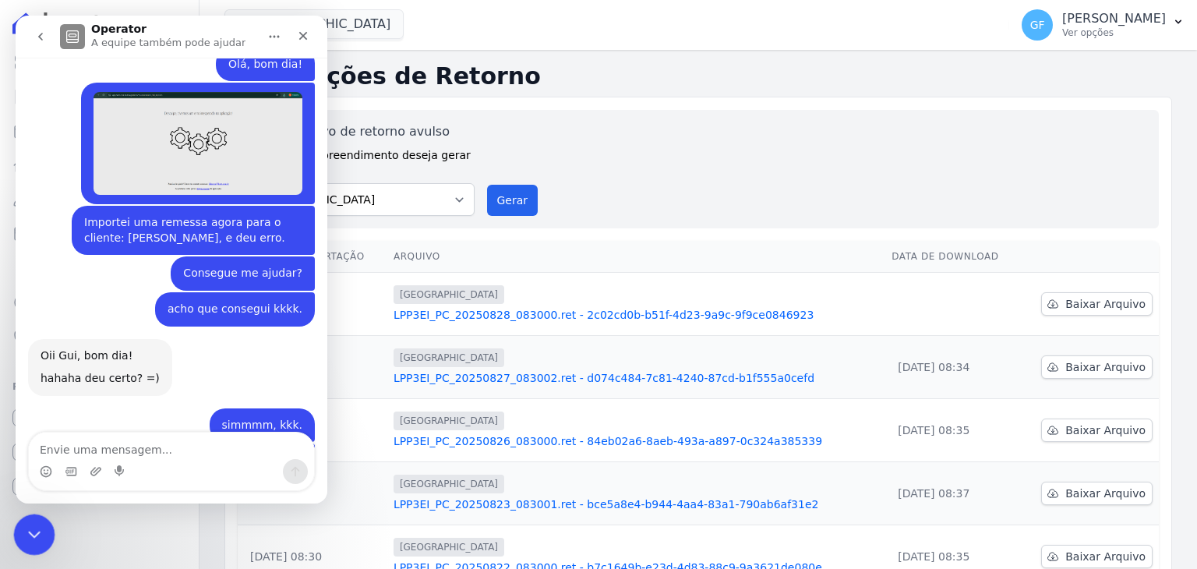
click at [23, 547] on div "Encerramento do Messenger da Intercom" at bounding box center [31, 532] width 37 height 37
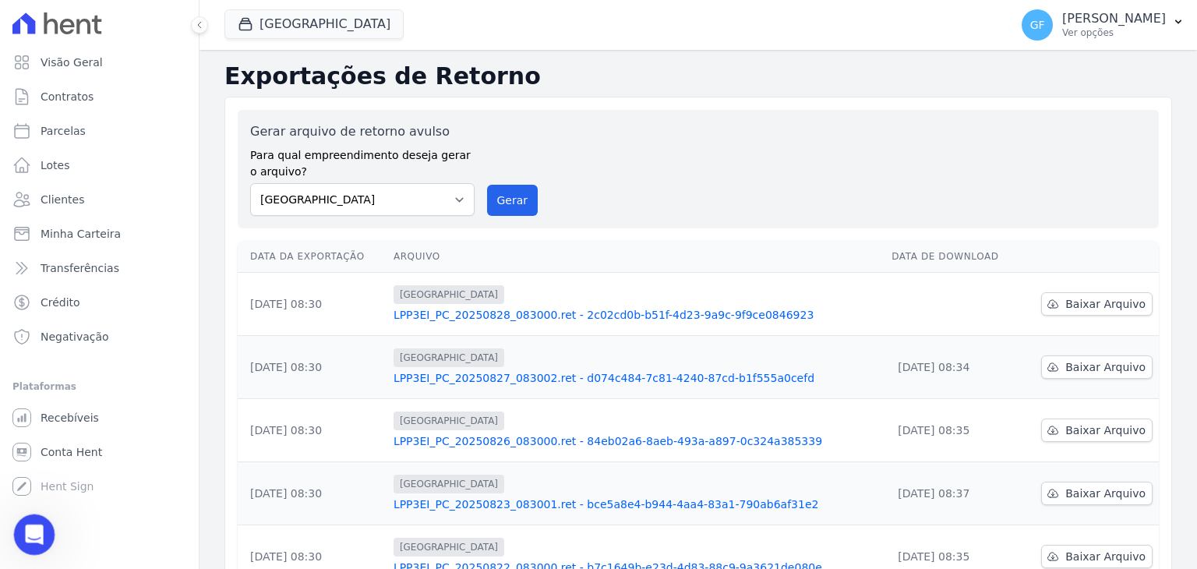
scroll to position [3789, 0]
click at [1088, 18] on p "[PERSON_NAME]" at bounding box center [1115, 19] width 104 height 16
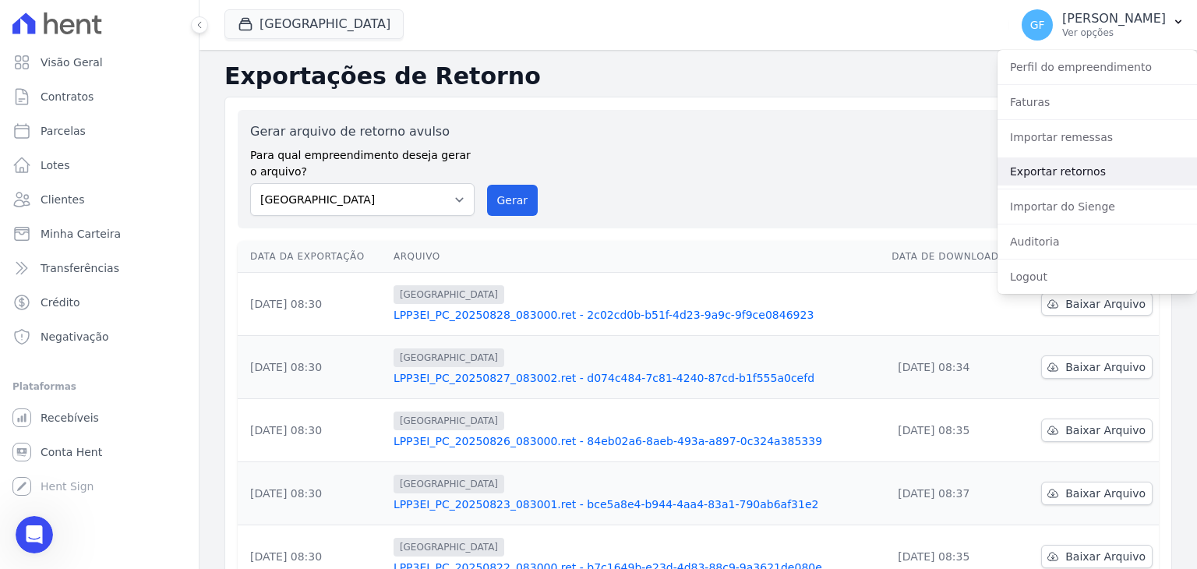
click at [1056, 168] on link "Exportar retornos" at bounding box center [1098, 171] width 200 height 28
